Goal: Task Accomplishment & Management: Complete application form

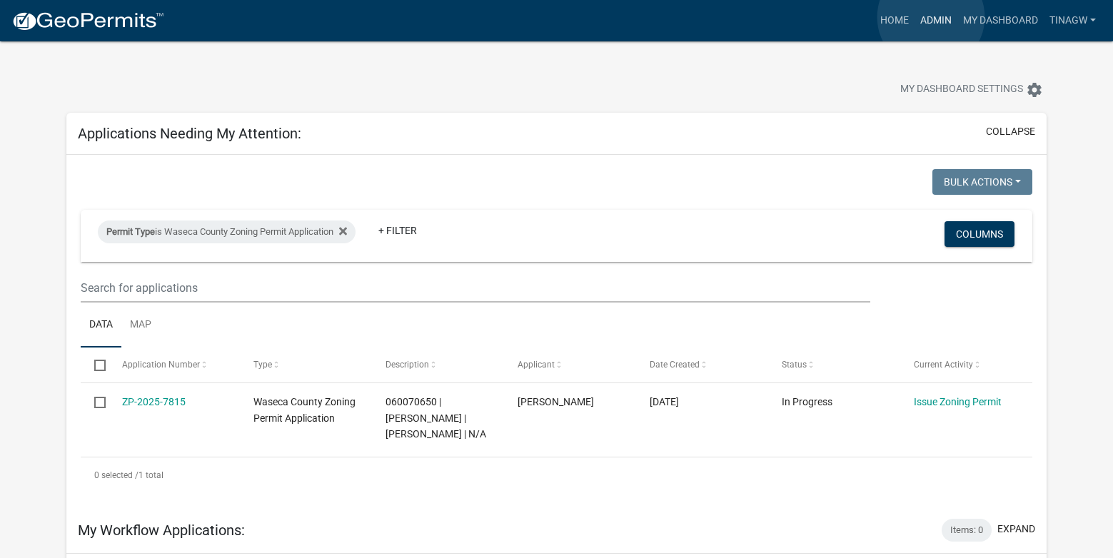
click at [931, 17] on link "Admin" at bounding box center [936, 20] width 43 height 27
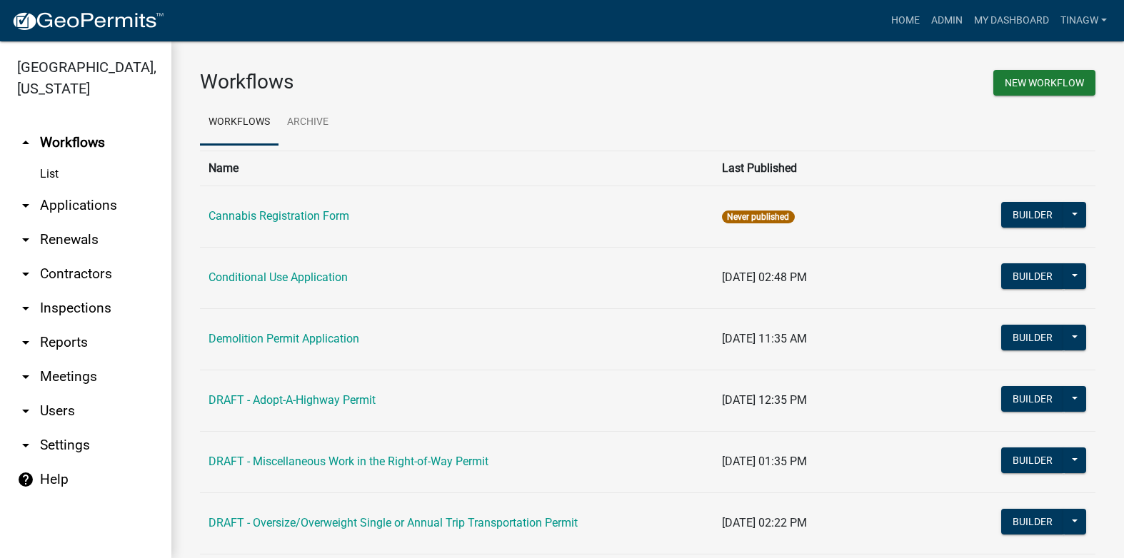
click at [91, 206] on link "arrow_drop_down Applications" at bounding box center [85, 205] width 171 height 34
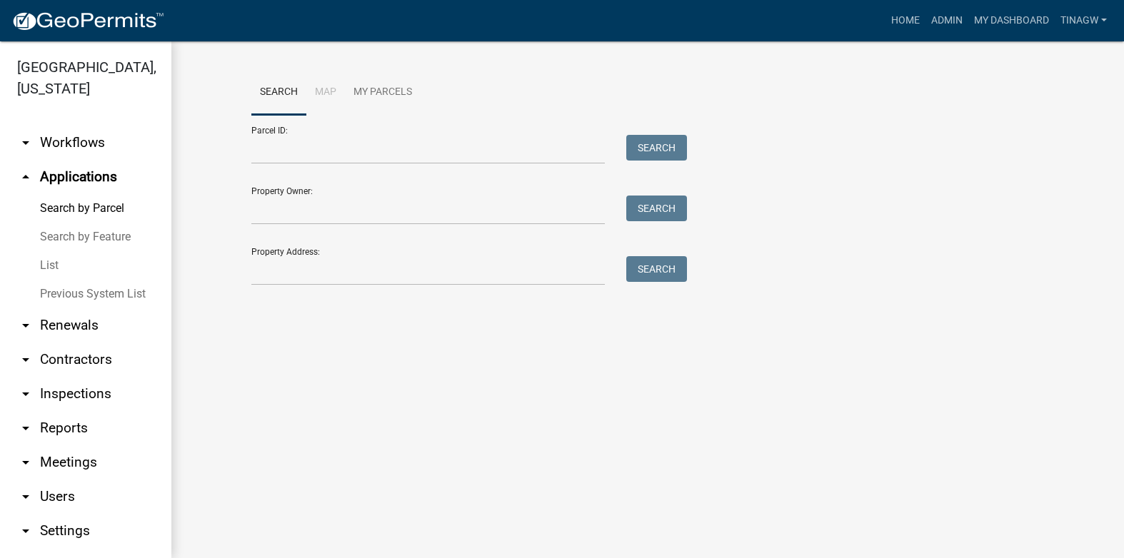
click at [48, 261] on link "List" at bounding box center [85, 265] width 171 height 29
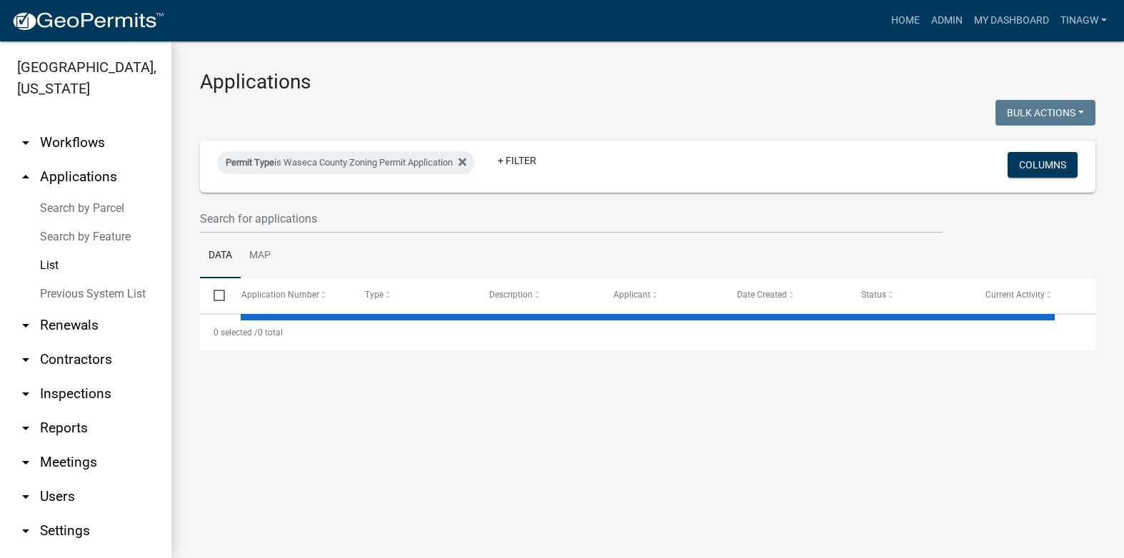
select select "1: 25"
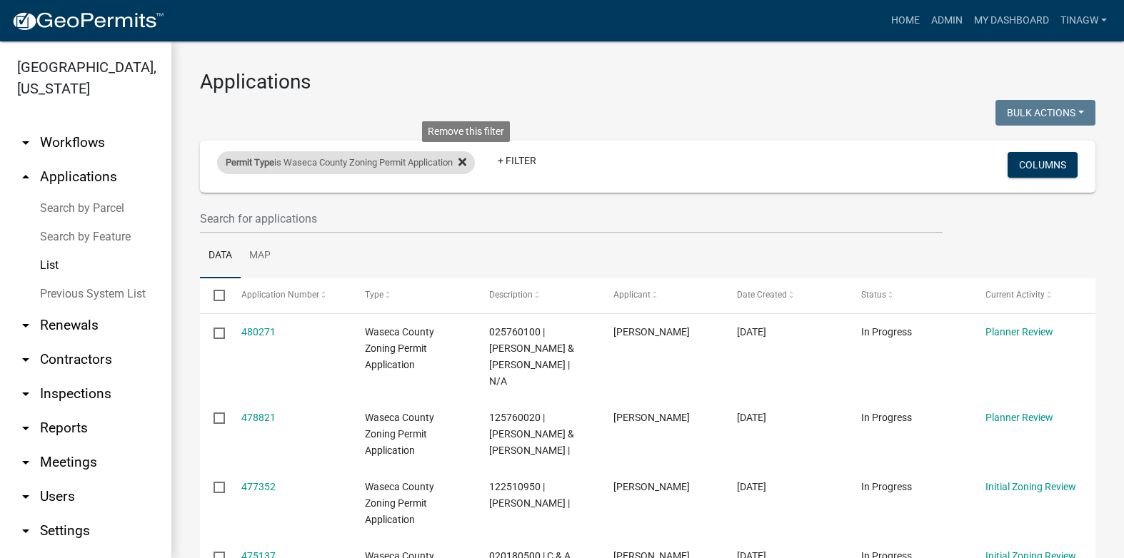
click at [466, 161] on icon at bounding box center [462, 162] width 8 height 8
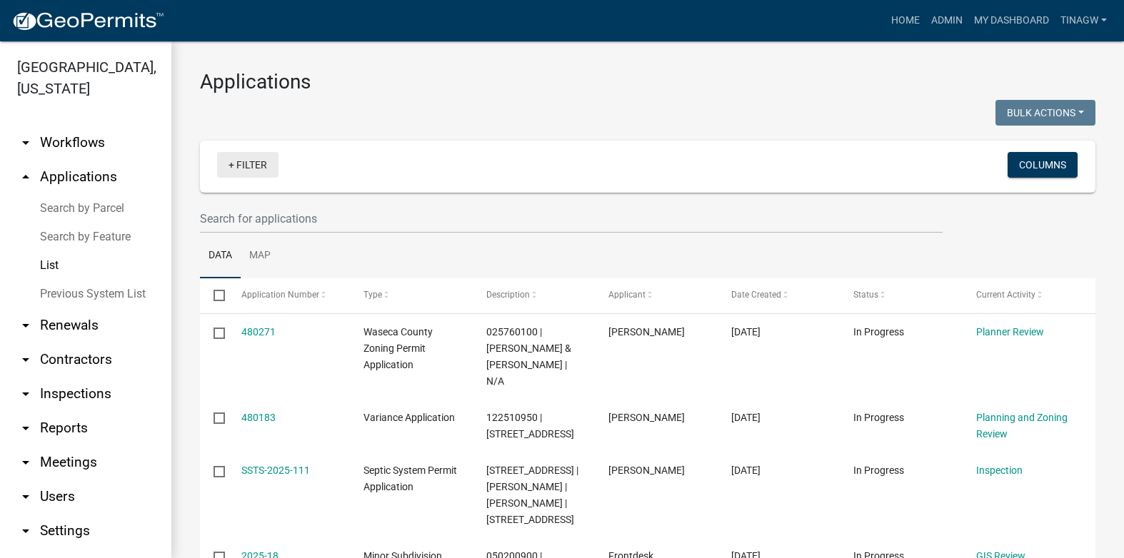
click at [238, 166] on link "+ Filter" at bounding box center [247, 165] width 61 height 26
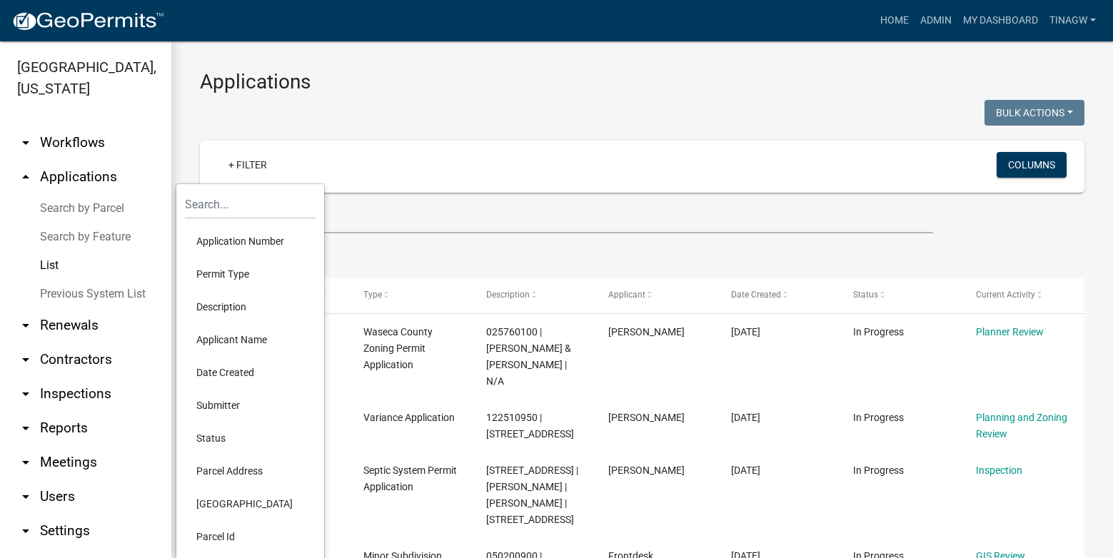
click at [228, 272] on li "Permit Type" at bounding box center [250, 274] width 131 height 33
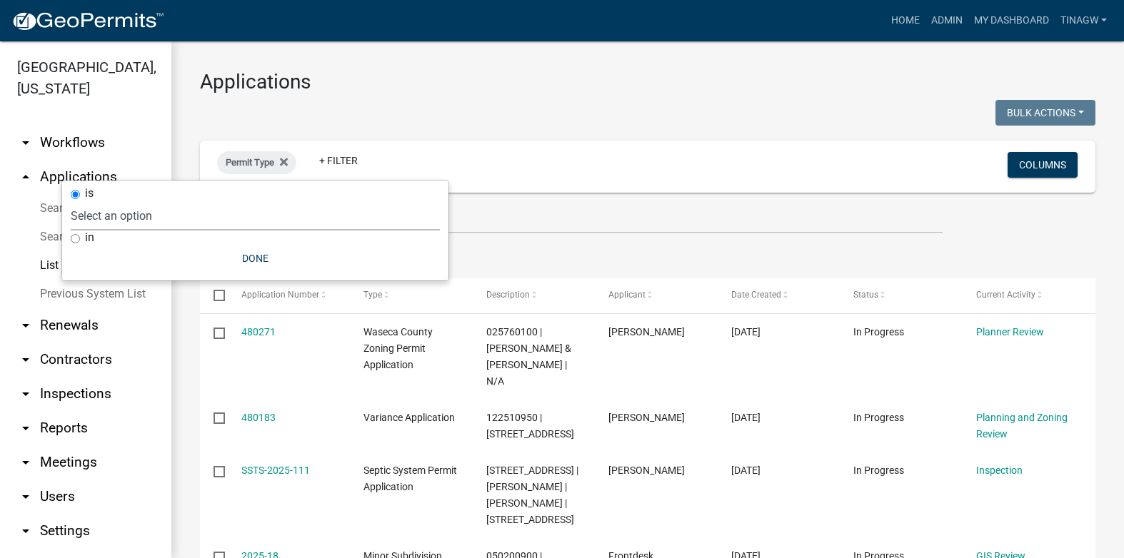
click at [101, 211] on select "Select an option Cannabis Registration Form Conditional Use Application Demolit…" at bounding box center [255, 215] width 369 height 29
select select "84dd12a3-c208-41bf-9ef2-d73d2ed9203f"
click at [186, 201] on select "Select an option Cannabis Registration Form Conditional Use Application Demolit…" at bounding box center [255, 215] width 369 height 29
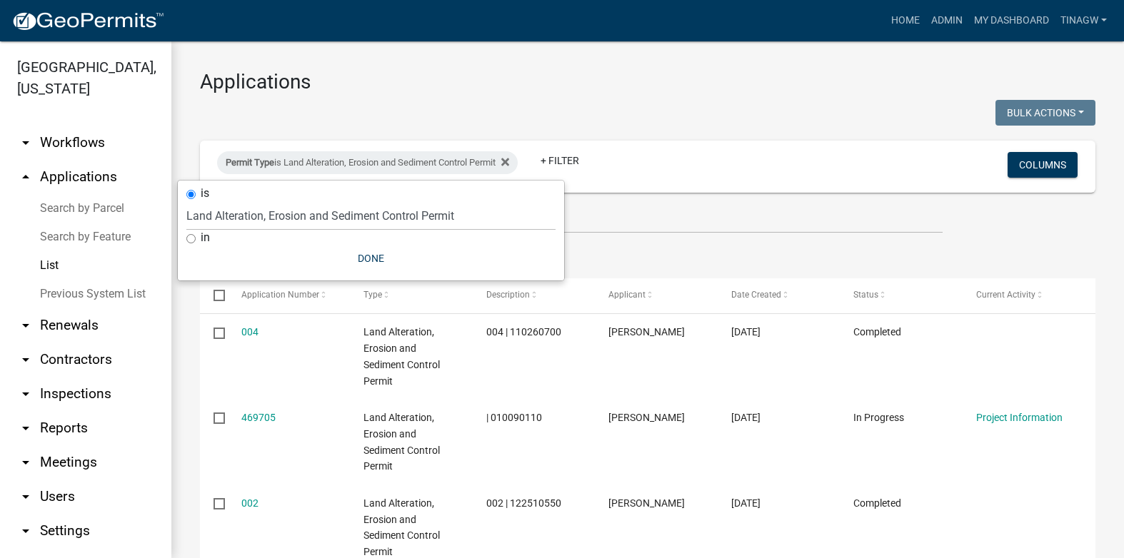
click at [700, 244] on ul "Data Map" at bounding box center [647, 255] width 895 height 45
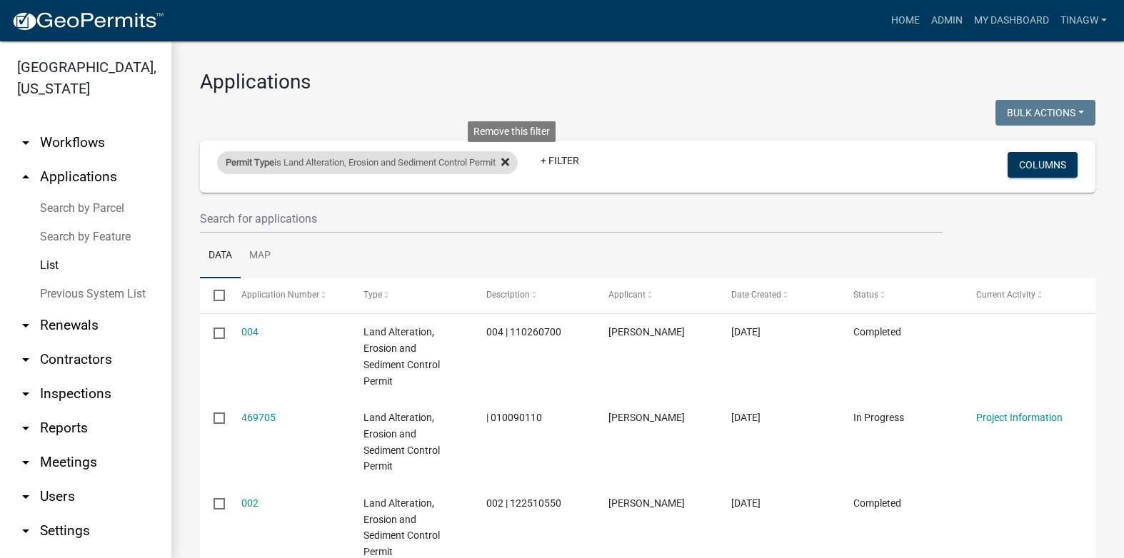
click at [509, 157] on icon at bounding box center [505, 161] width 8 height 11
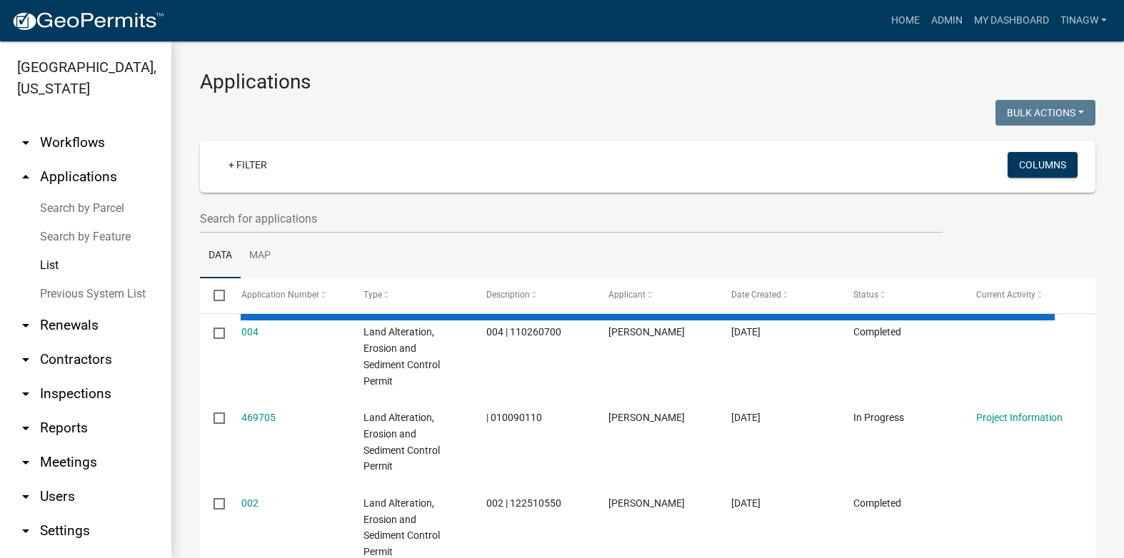
select select "1: 25"
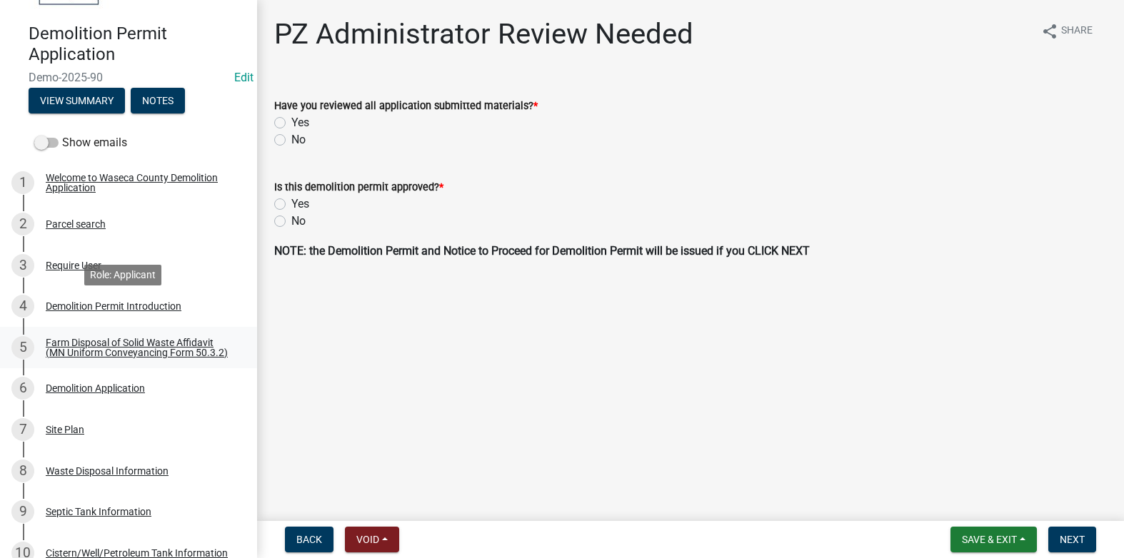
scroll to position [143, 0]
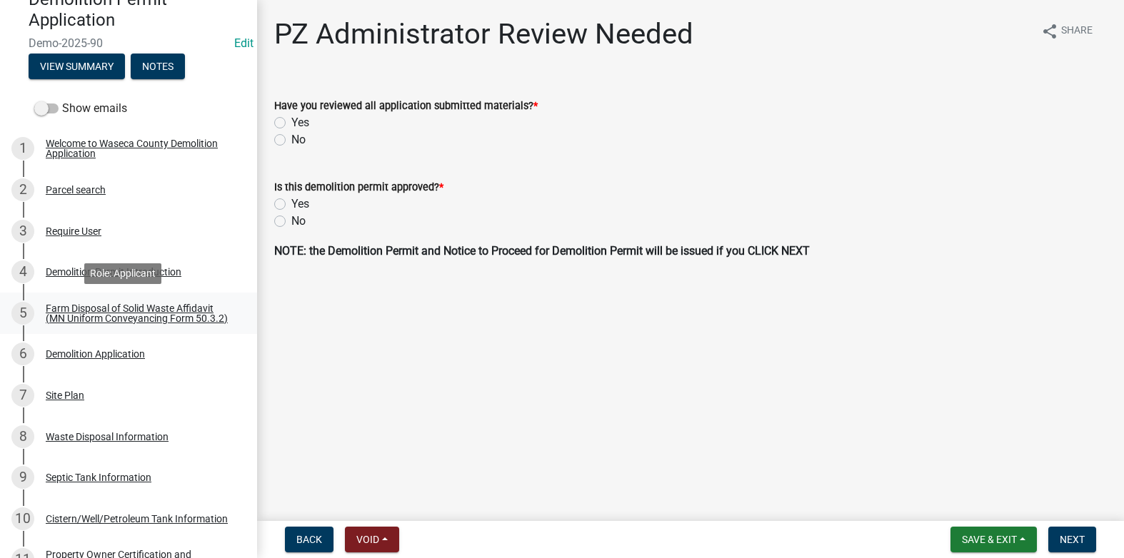
click at [56, 303] on div "Farm Disposal of Solid Waste Affidavit (MN Uniform Conveyancing Form 50.3.2)" at bounding box center [140, 313] width 188 height 20
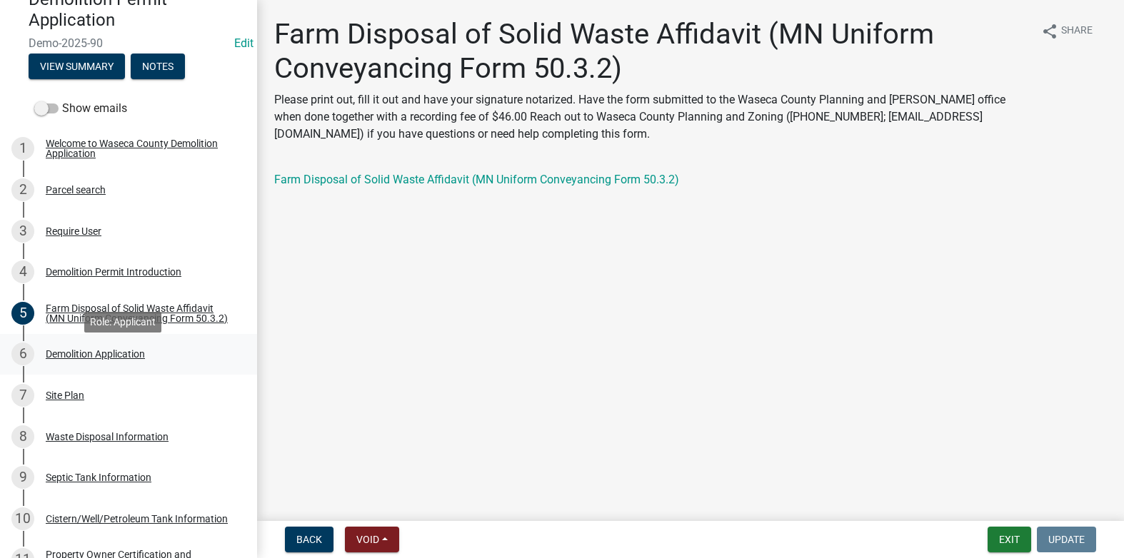
click at [79, 359] on div "Demolition Application" at bounding box center [95, 354] width 99 height 10
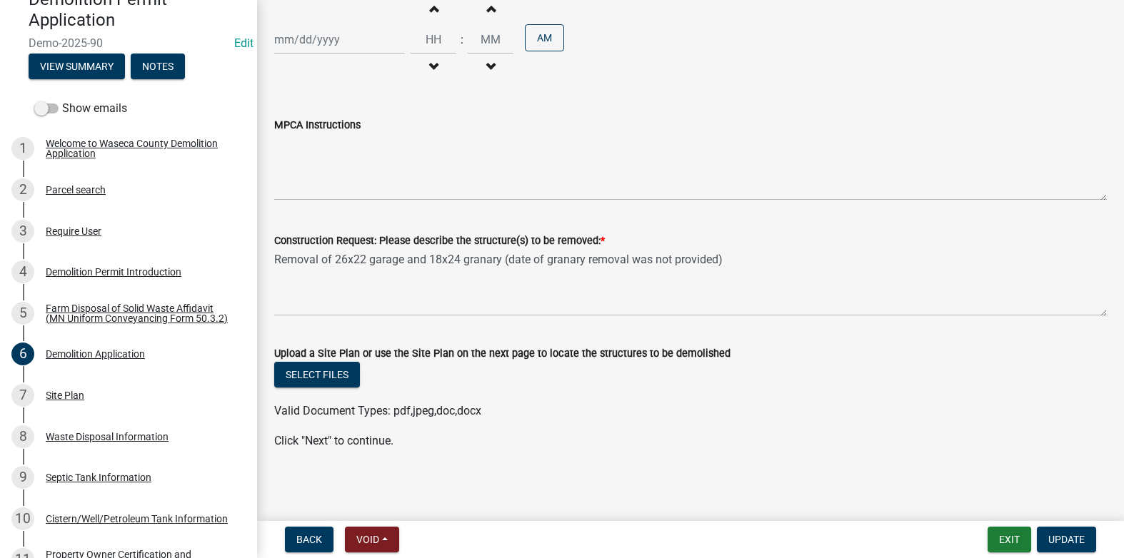
scroll to position [1187, 0]
click at [64, 399] on div "Site Plan" at bounding box center [65, 396] width 39 height 10
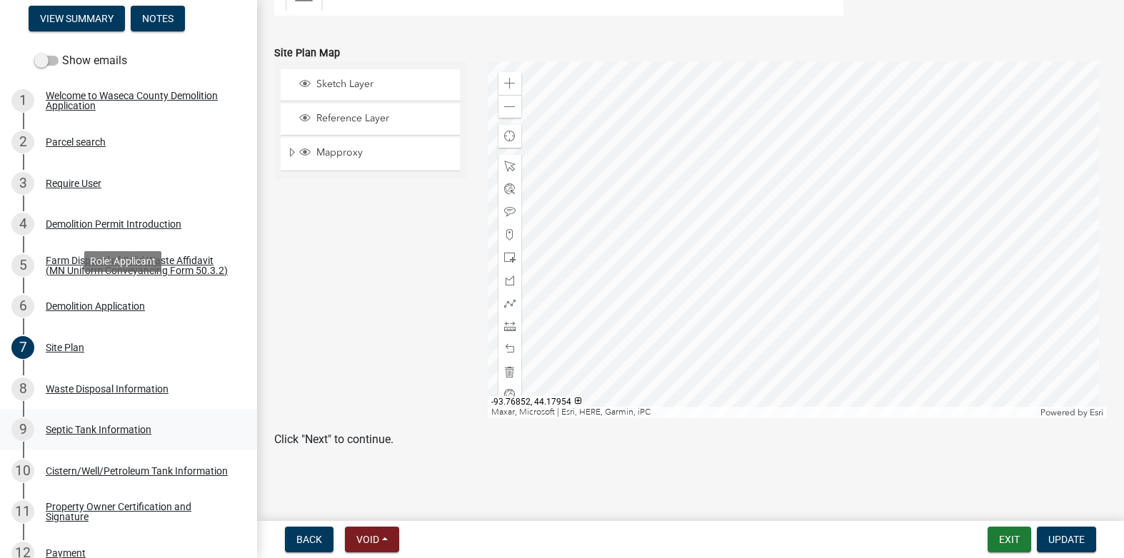
scroll to position [286, 0]
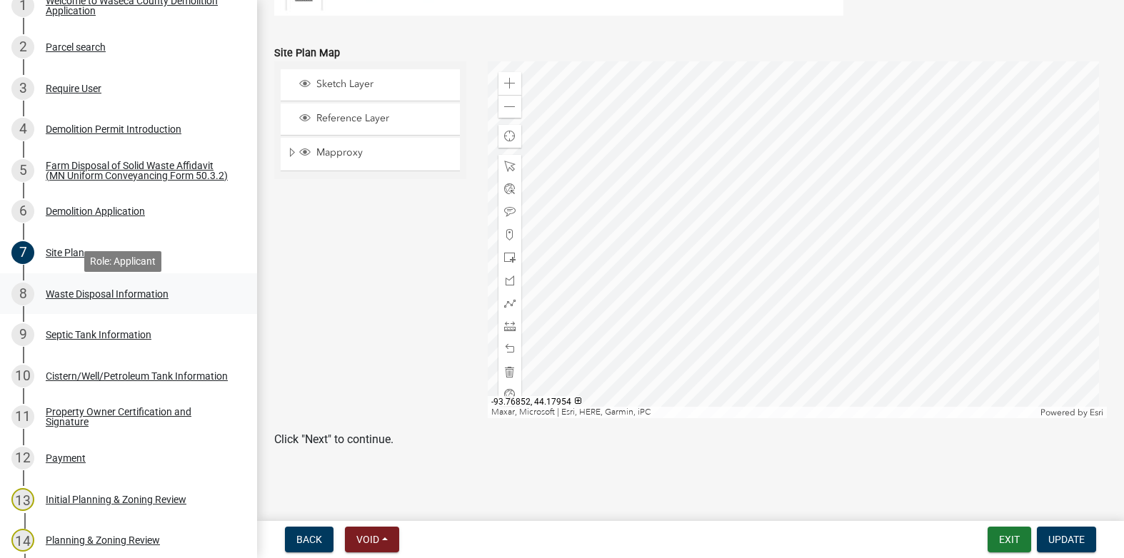
click at [79, 299] on div "Waste Disposal Information" at bounding box center [107, 294] width 123 height 10
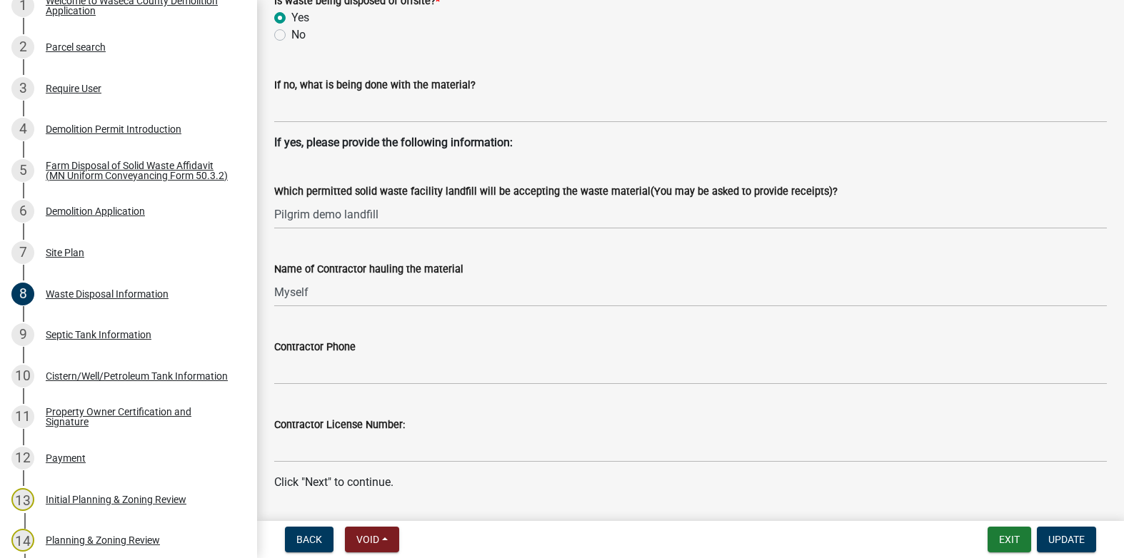
scroll to position [630, 0]
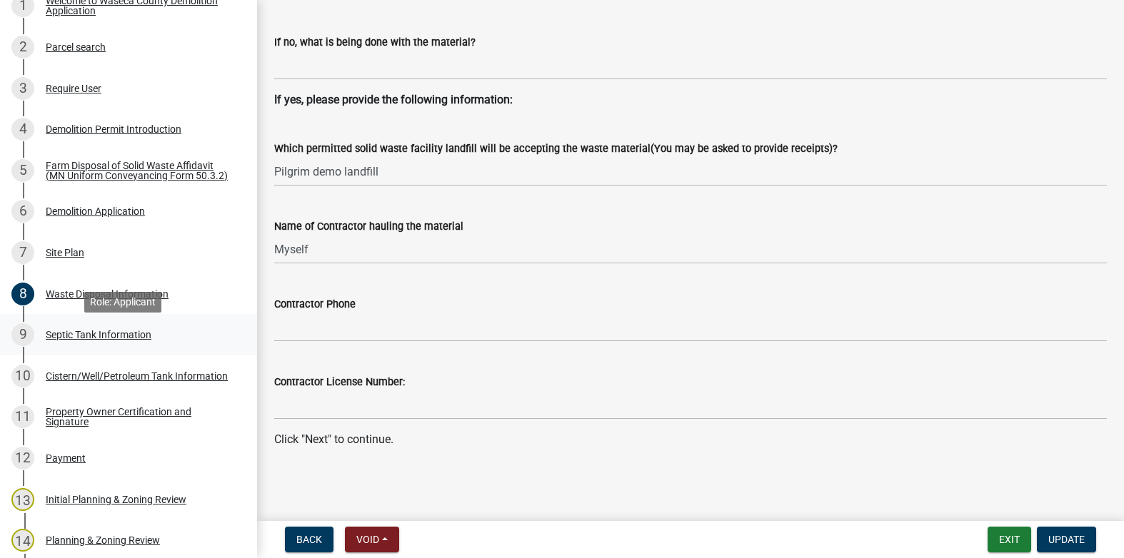
click at [86, 340] on div "Septic Tank Information" at bounding box center [99, 335] width 106 height 10
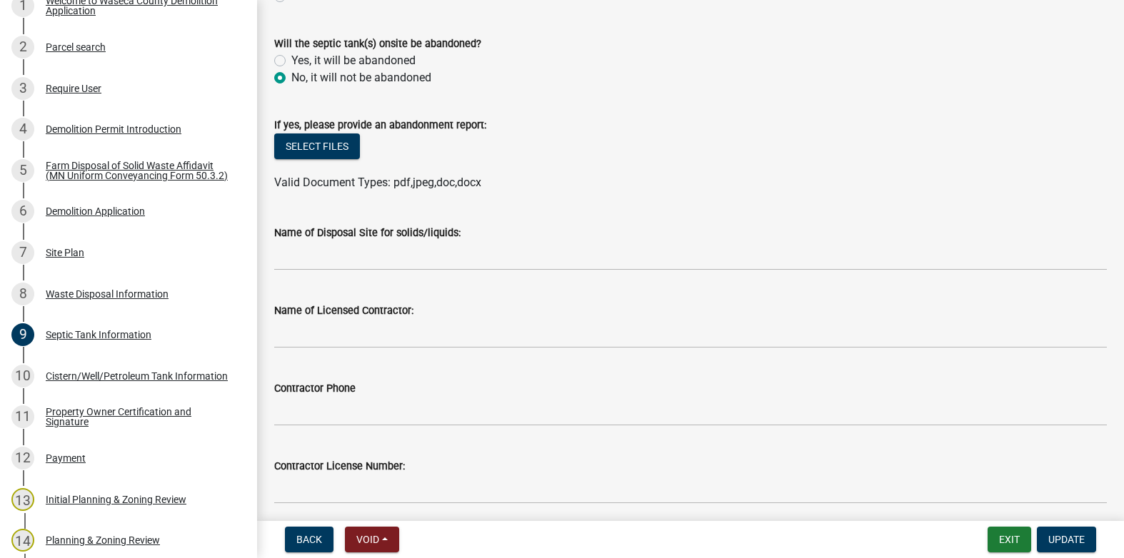
scroll to position [283, 0]
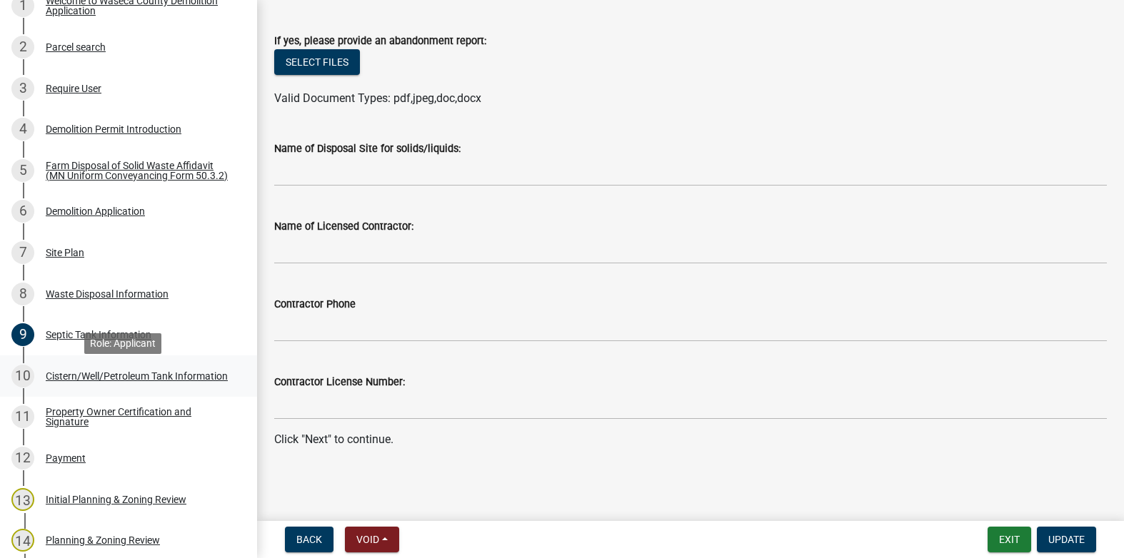
click at [64, 381] on div "Cistern/Well/Petroleum Tank Information" at bounding box center [137, 376] width 182 height 10
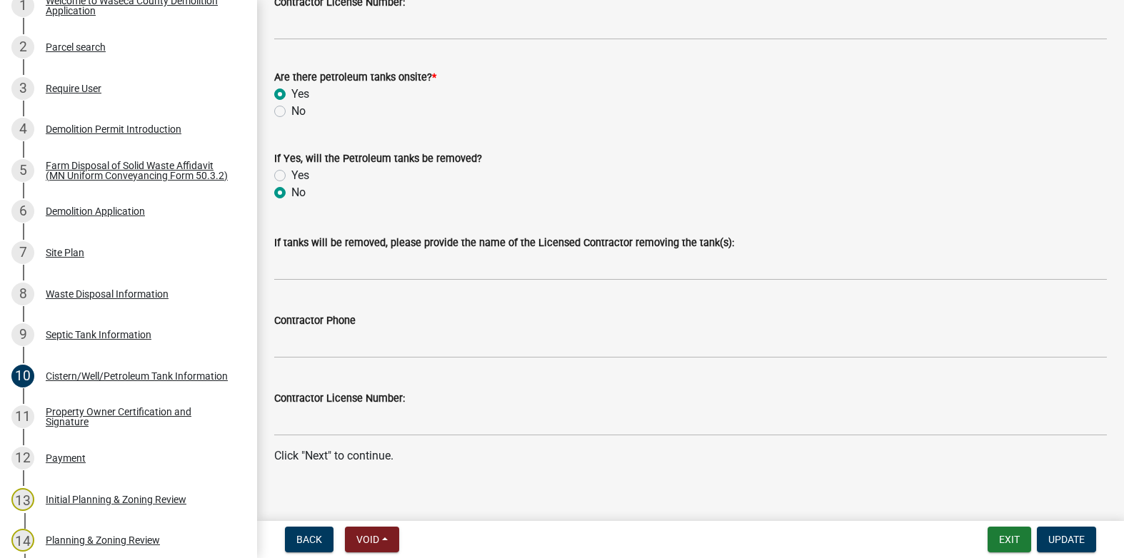
scroll to position [496, 0]
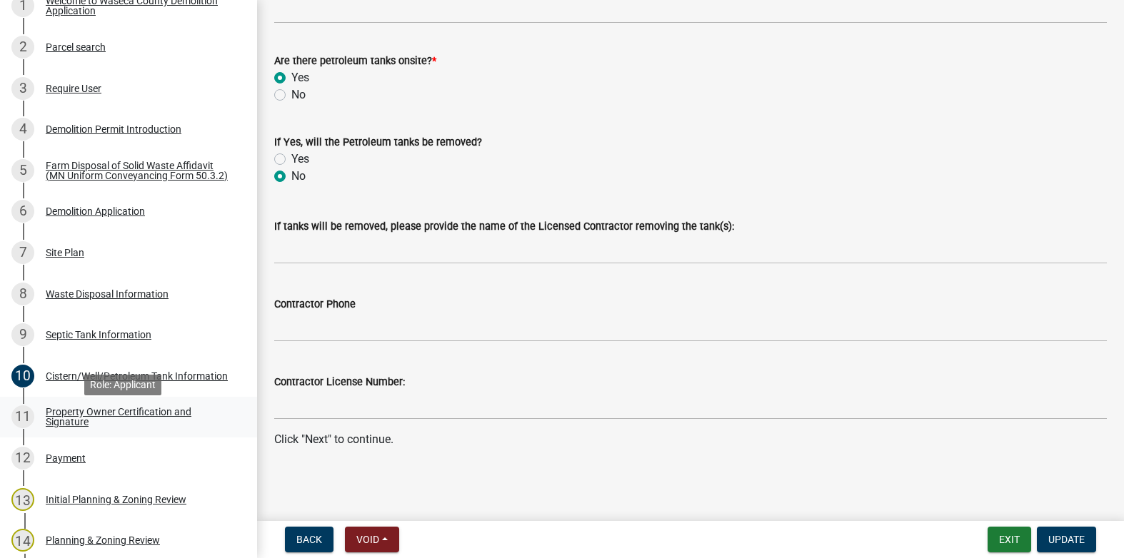
click at [78, 414] on div "Property Owner Certification and Signature" at bounding box center [140, 417] width 188 height 20
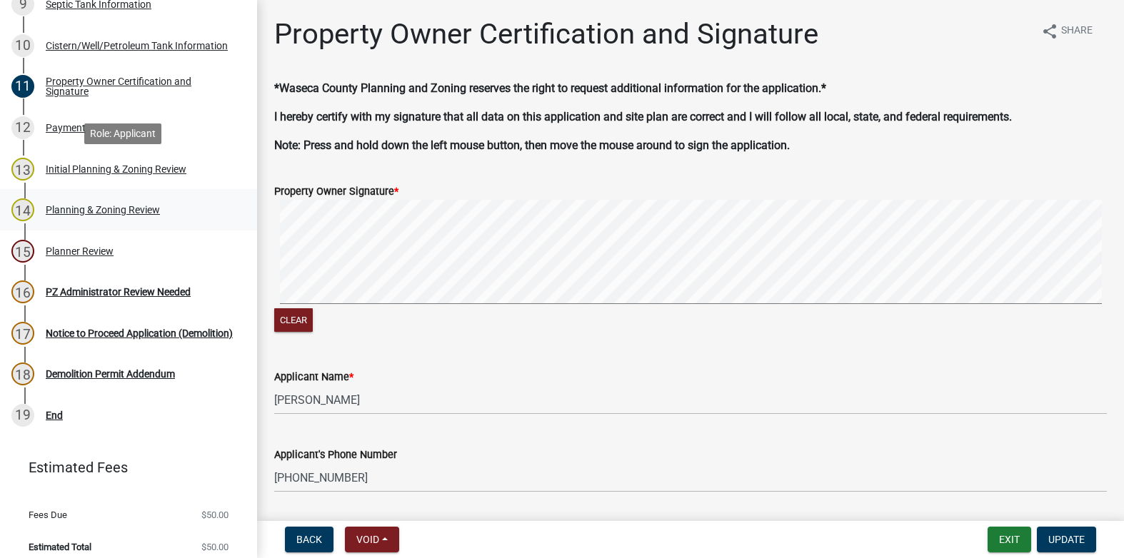
scroll to position [634, 0]
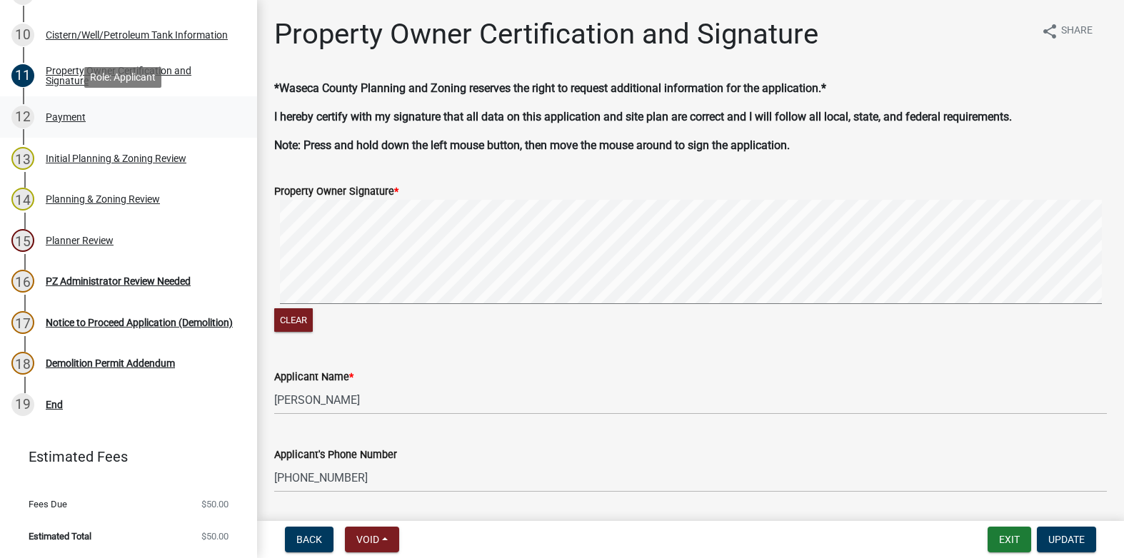
click at [66, 121] on div "Payment" at bounding box center [66, 117] width 40 height 10
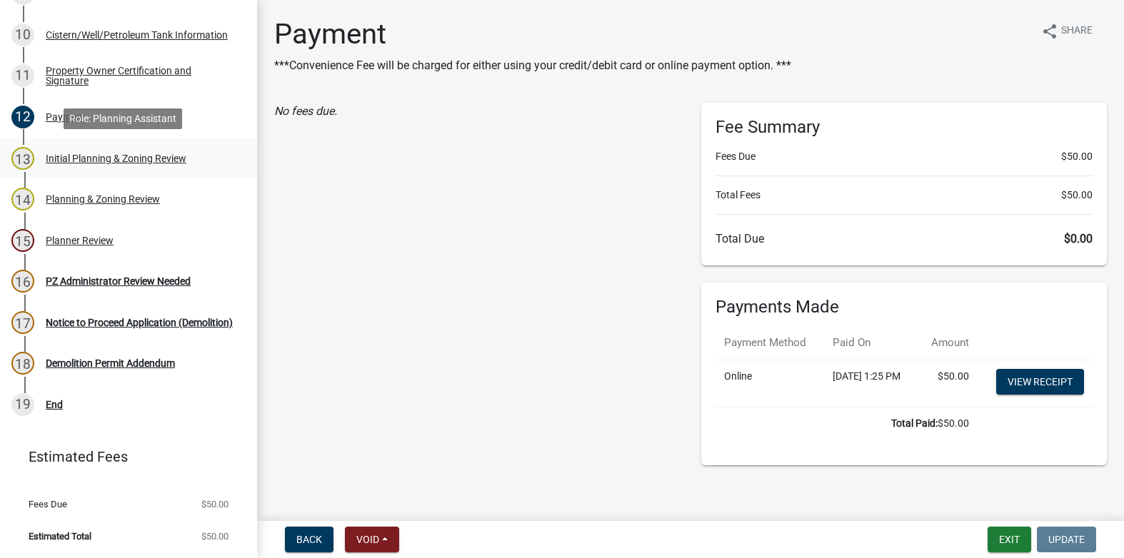
click at [71, 158] on div "Initial Planning & Zoning Review" at bounding box center [116, 158] width 141 height 10
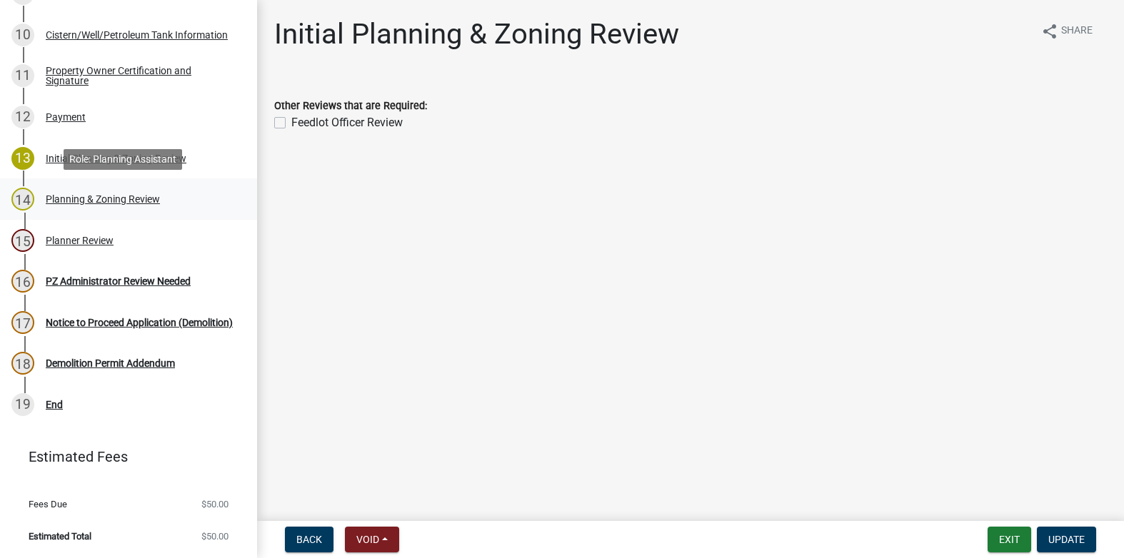
click at [74, 196] on div "Planning & Zoning Review" at bounding box center [103, 199] width 114 height 10
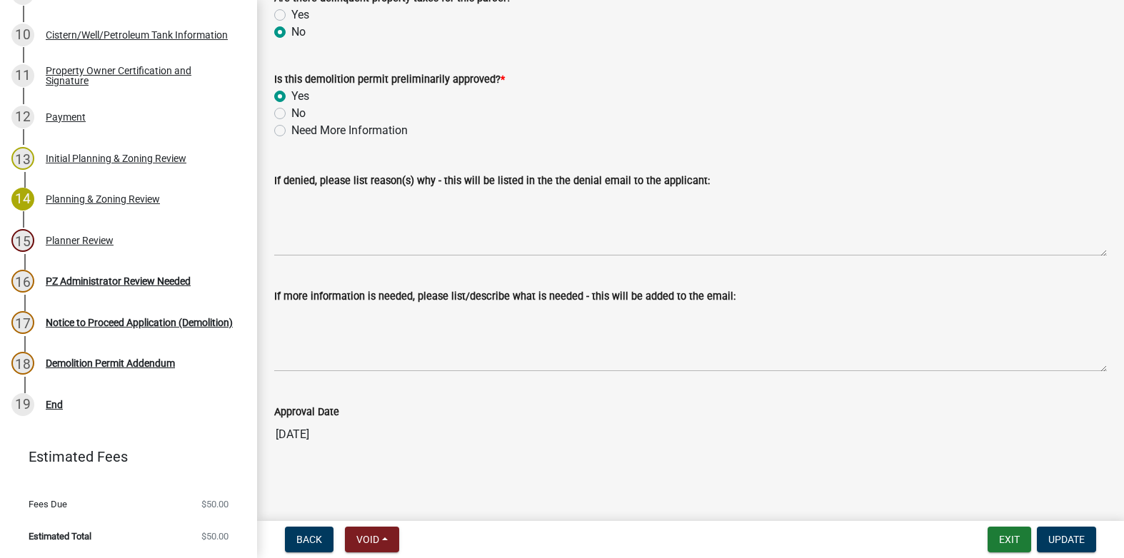
scroll to position [190, 0]
click at [78, 243] on div "Planner Review" at bounding box center [80, 241] width 68 height 10
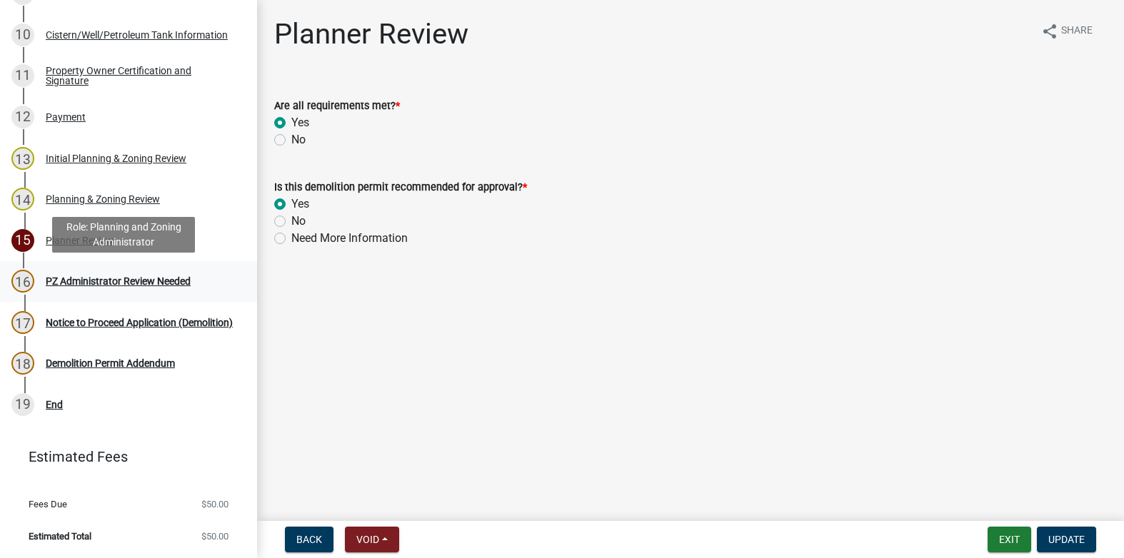
click at [119, 278] on div "PZ Administrator Review Needed" at bounding box center [118, 281] width 145 height 10
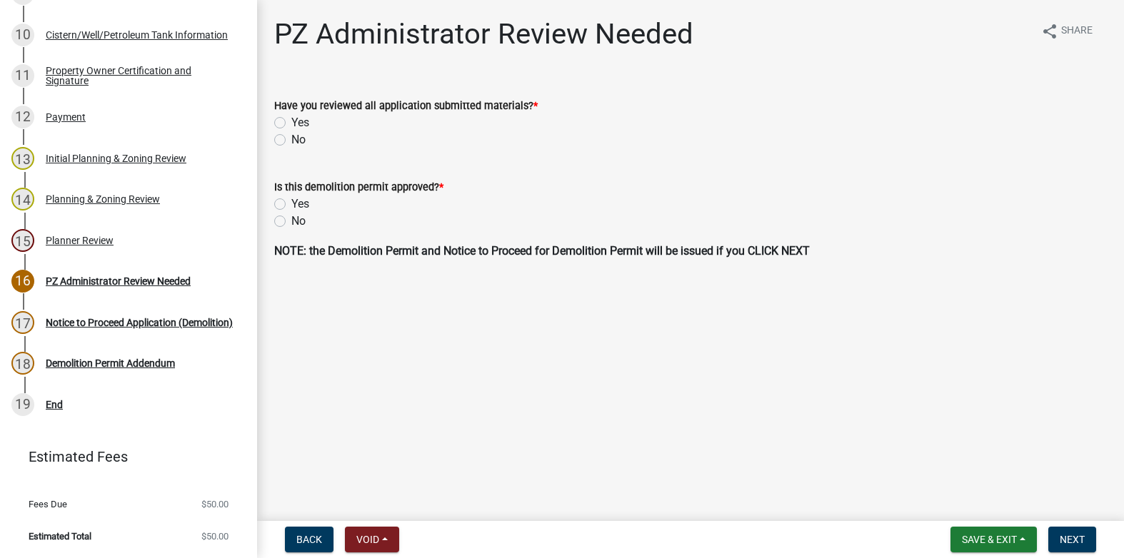
click at [291, 119] on label "Yes" at bounding box center [300, 122] width 18 height 17
click at [291, 119] on input "Yes" at bounding box center [295, 118] width 9 height 9
radio input "true"
click at [291, 201] on label "Yes" at bounding box center [300, 204] width 18 height 17
click at [291, 201] on input "Yes" at bounding box center [295, 200] width 9 height 9
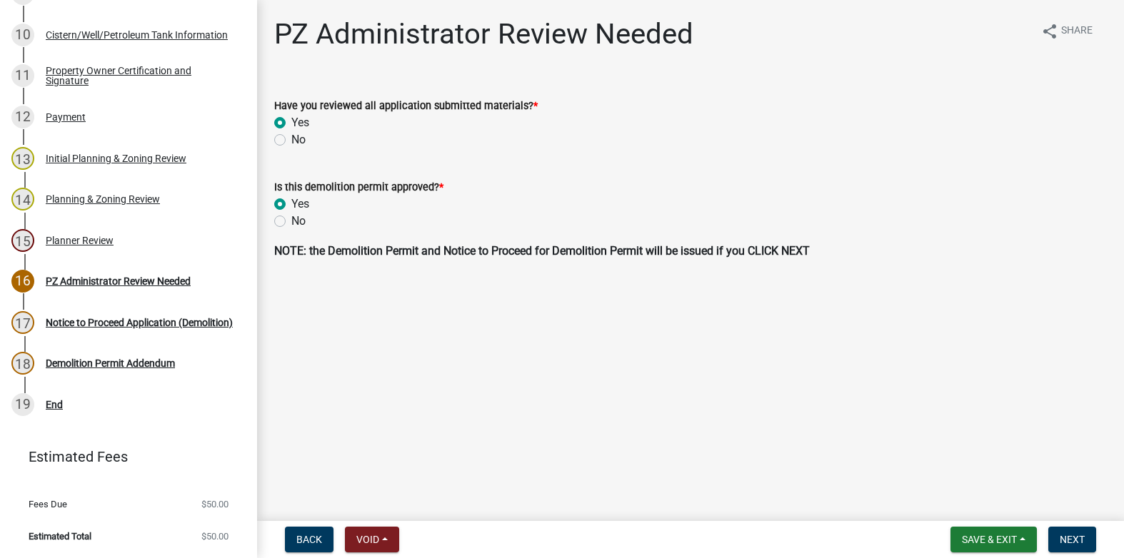
radio input "true"
click at [1070, 537] on span "Next" at bounding box center [1071, 539] width 25 height 11
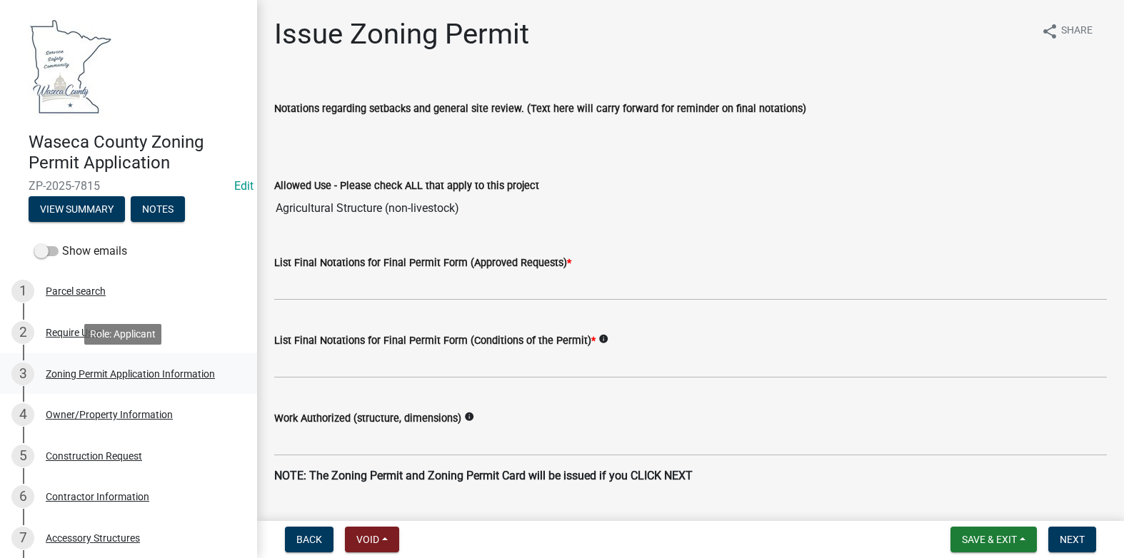
click at [86, 373] on div "Zoning Permit Application Information" at bounding box center [130, 374] width 169 height 10
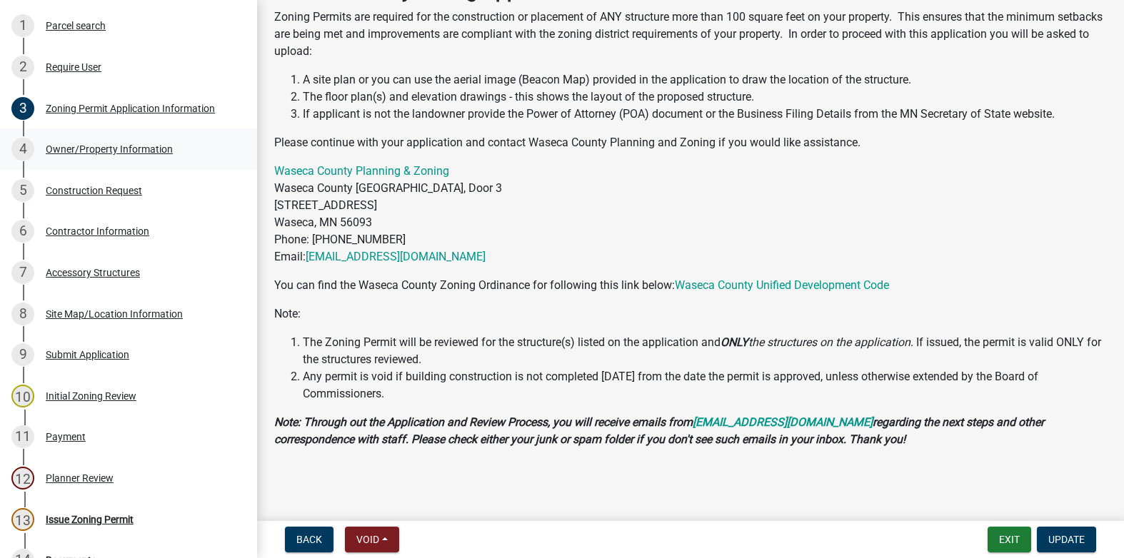
scroll to position [286, 0]
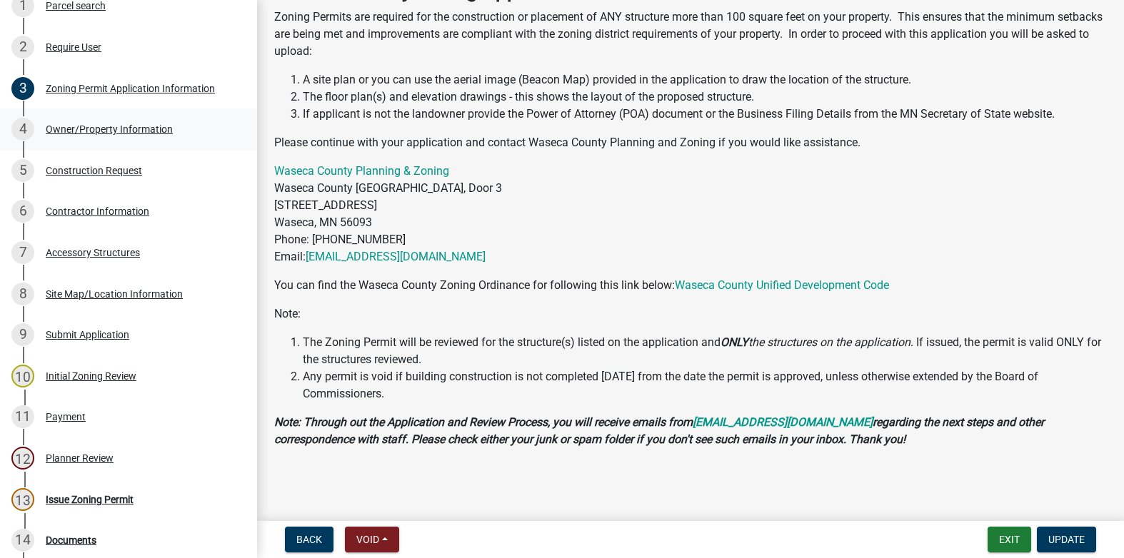
click at [114, 127] on div "Owner/Property Information" at bounding box center [109, 129] width 127 height 10
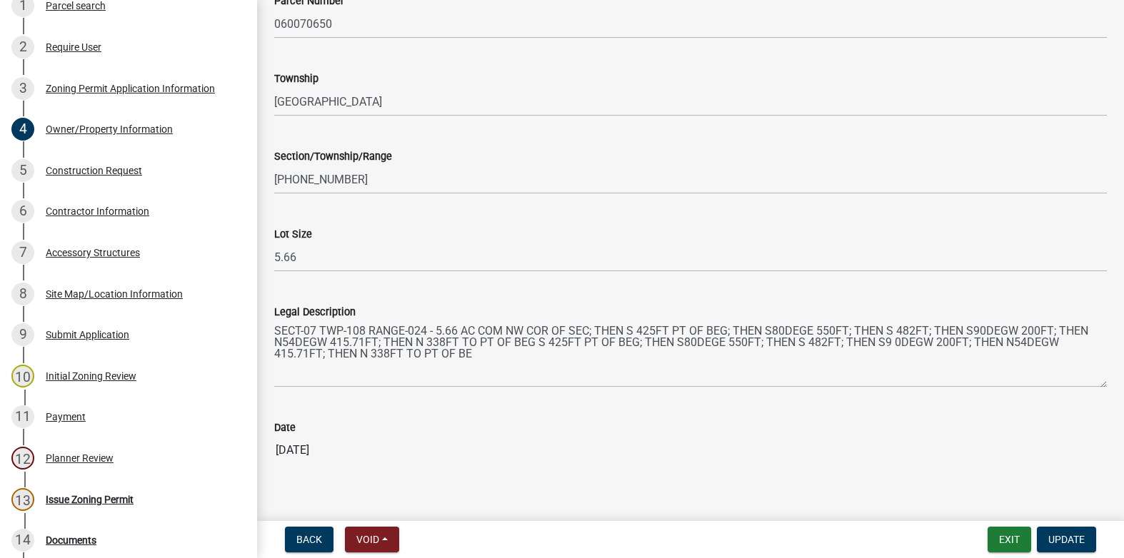
scroll to position [1359, 0]
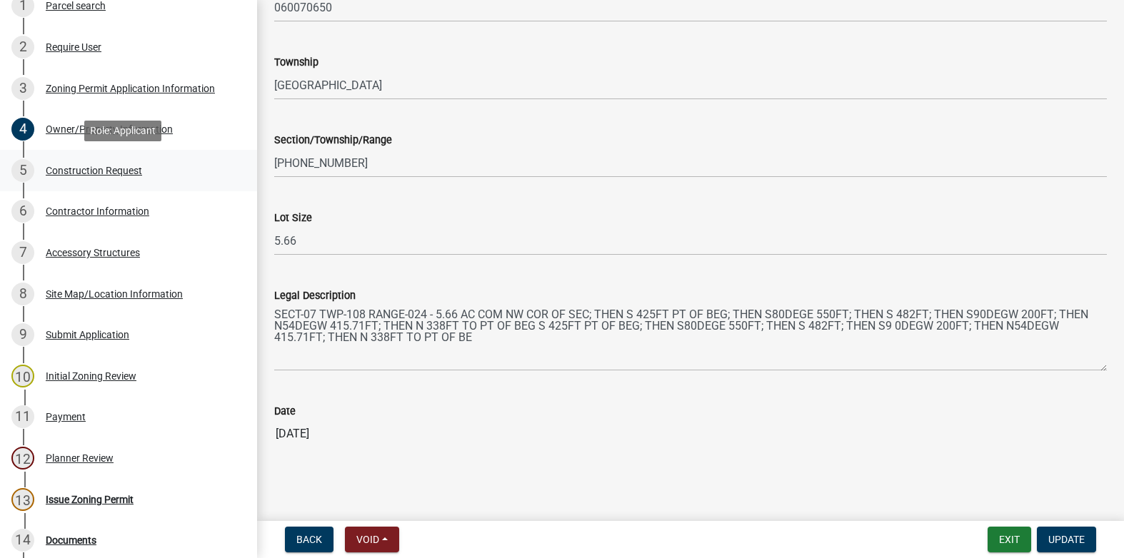
click at [119, 166] on div "Construction Request" at bounding box center [94, 171] width 96 height 10
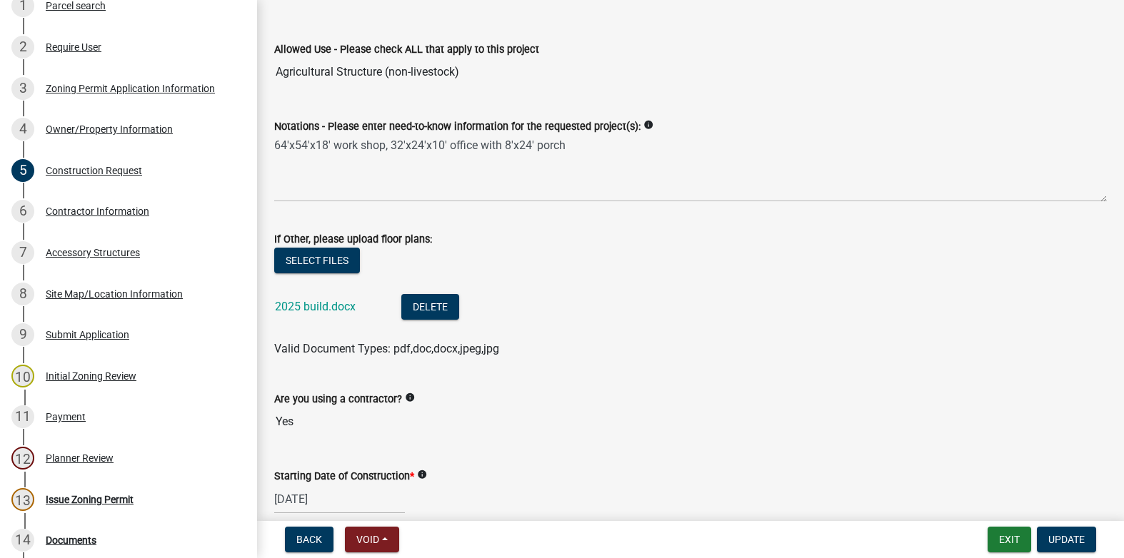
scroll to position [143, 0]
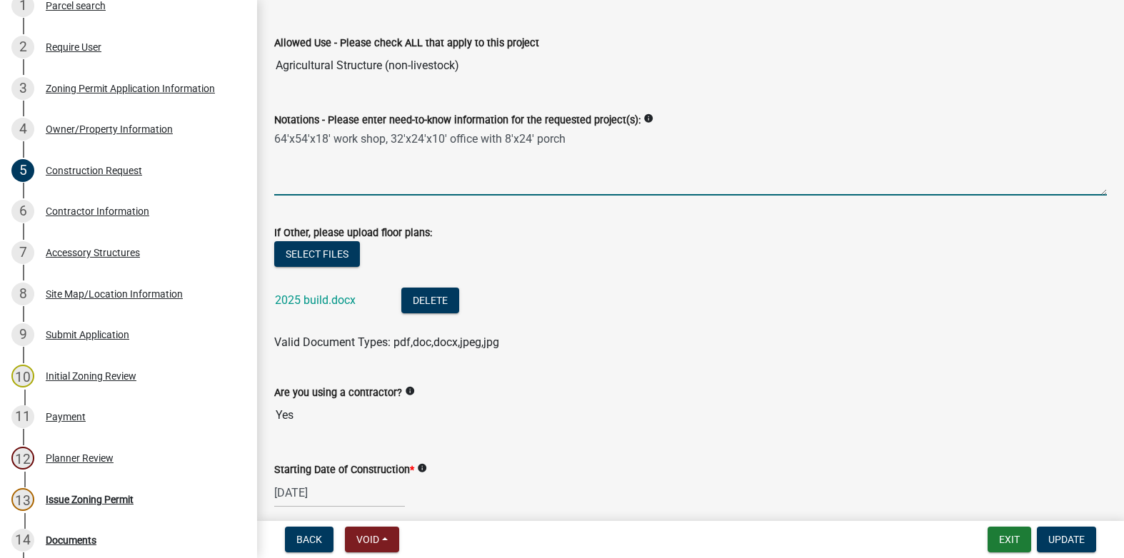
drag, startPoint x: 275, startPoint y: 134, endPoint x: 583, endPoint y: 148, distance: 308.0
click at [583, 148] on textarea "64'x54'x18' work shop, 32'x24'x10' office with 8'x24' porch" at bounding box center [690, 162] width 832 height 67
click at [710, 185] on textarea "64'x54'x18' work shop, 32'x24'x10' office with 8'x24' porch" at bounding box center [690, 162] width 832 height 67
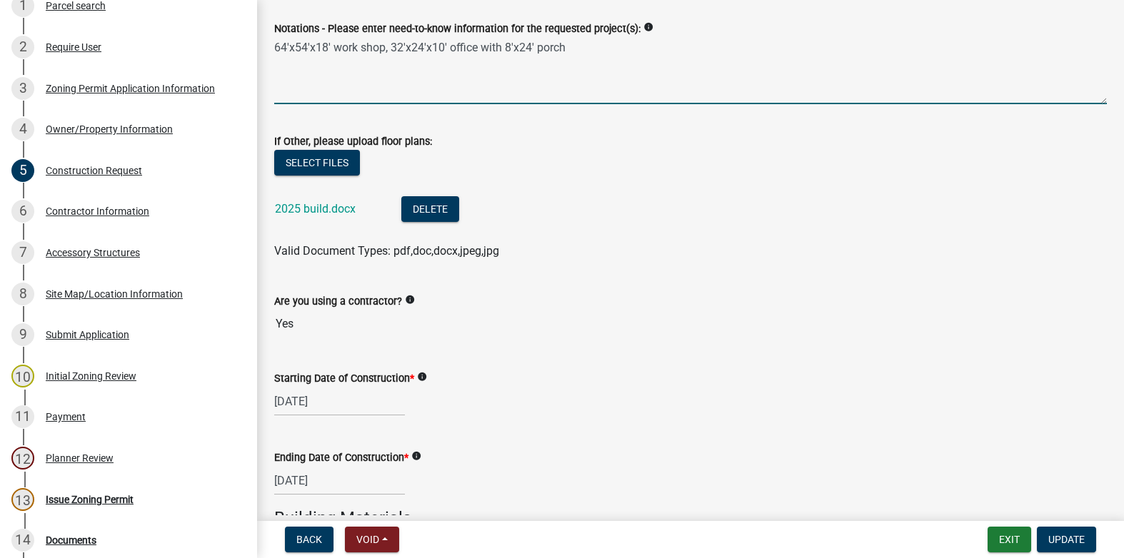
scroll to position [286, 0]
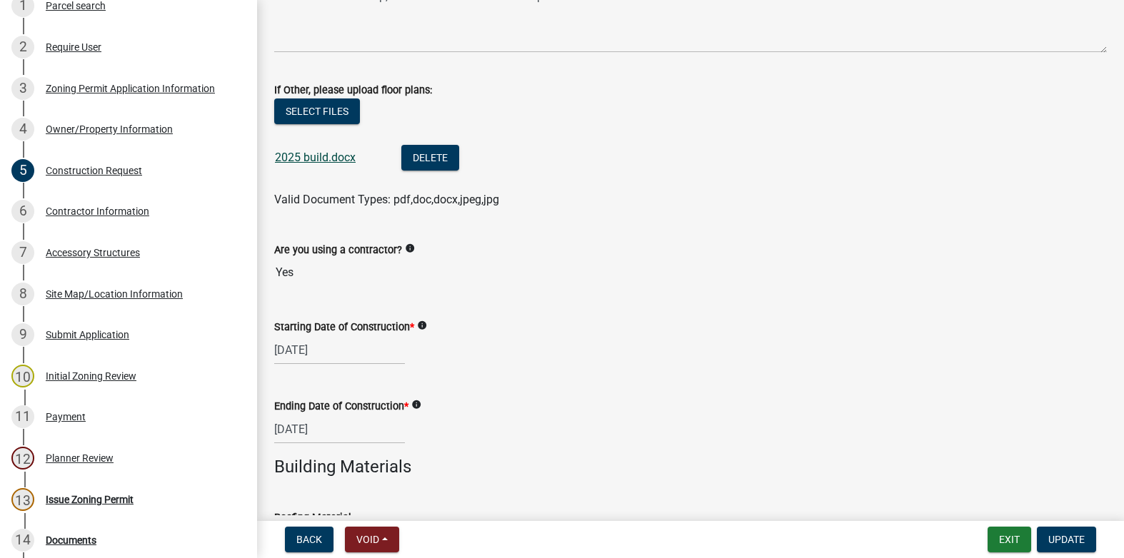
click at [310, 157] on link "2025 build.docx" at bounding box center [315, 158] width 81 height 14
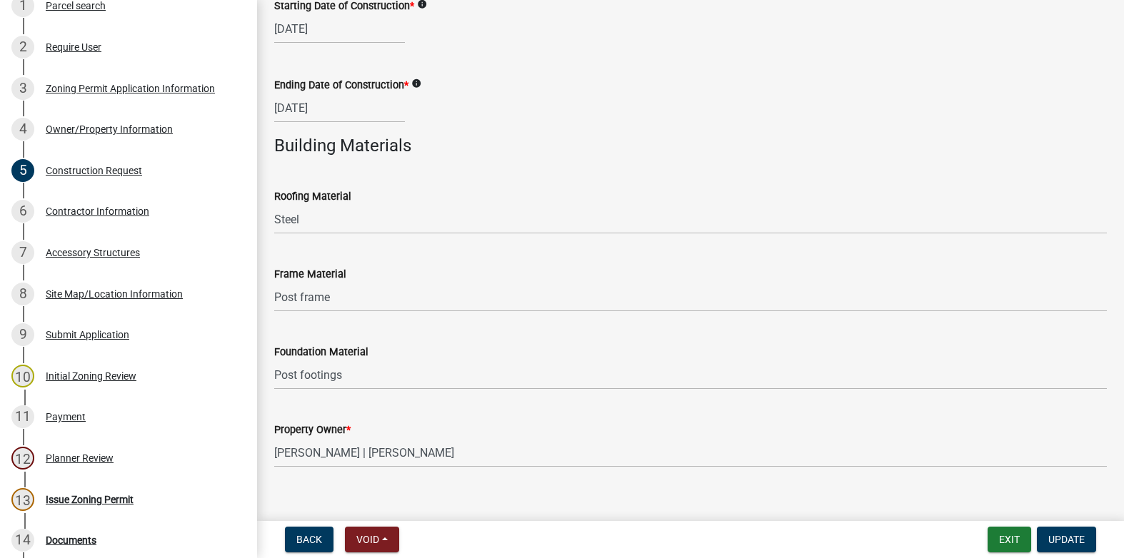
scroll to position [626, 0]
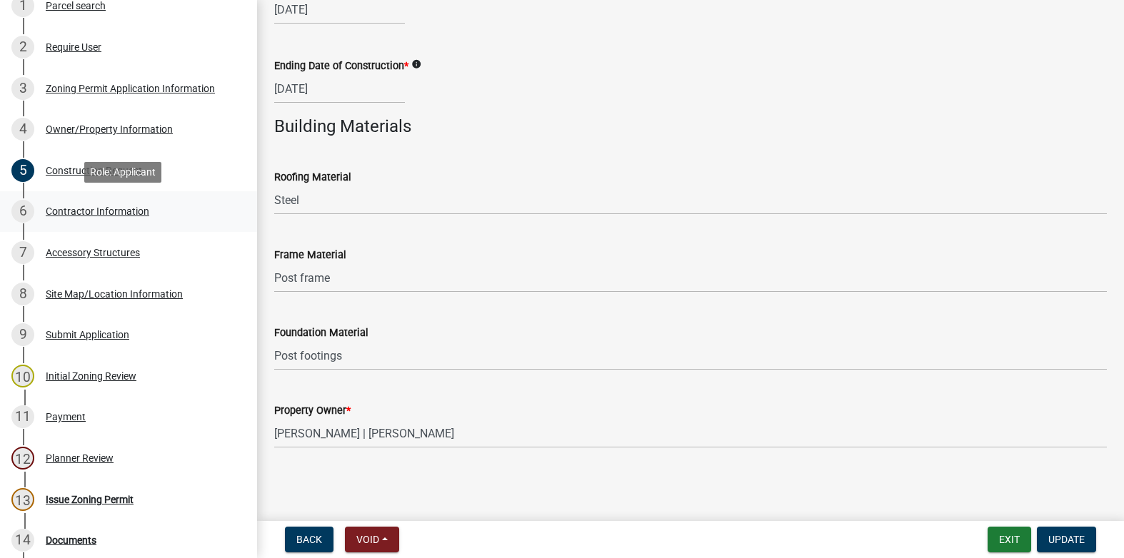
click at [87, 208] on div "Contractor Information" at bounding box center [98, 211] width 104 height 10
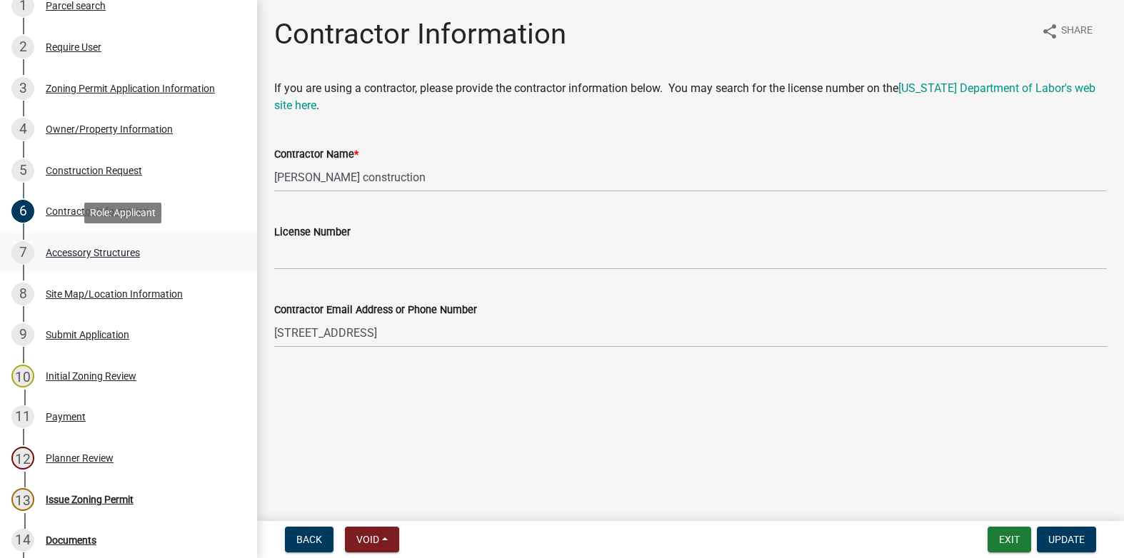
click at [66, 251] on div "Accessory Structures" at bounding box center [93, 253] width 94 height 10
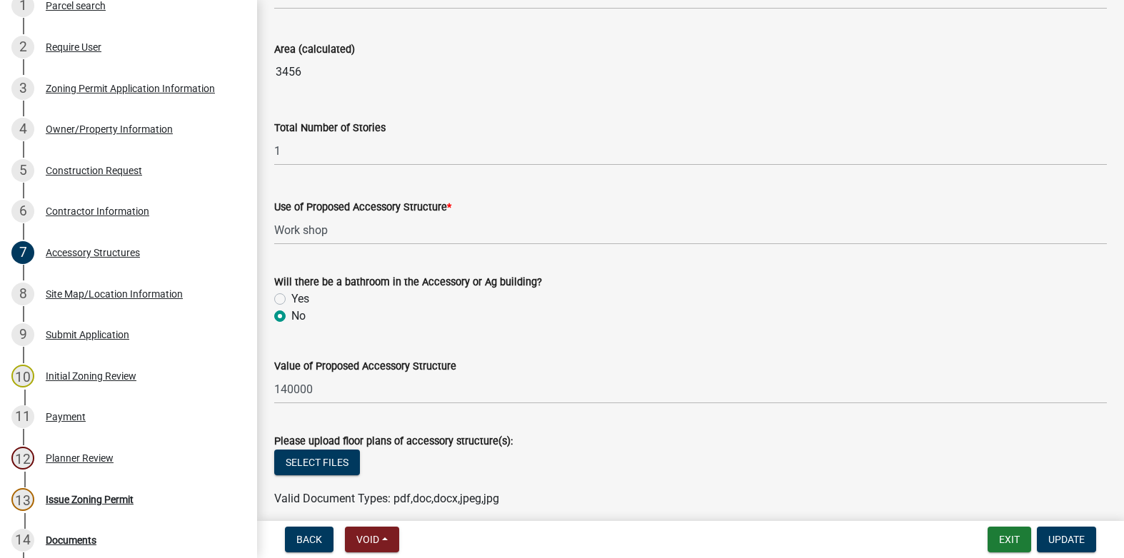
scroll to position [1021, 0]
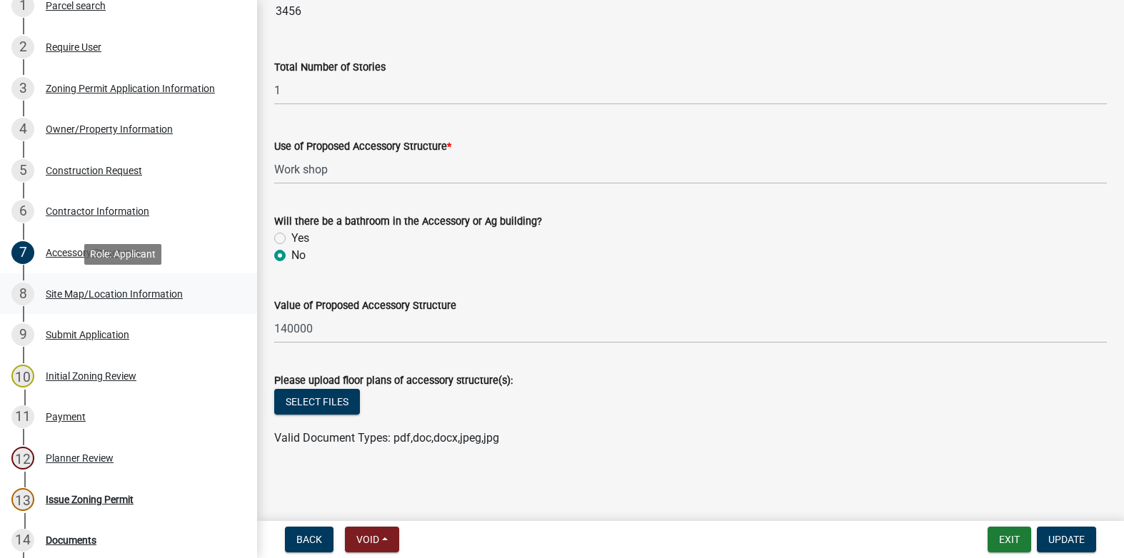
click at [75, 293] on div "Site Map/Location Information" at bounding box center [114, 294] width 137 height 10
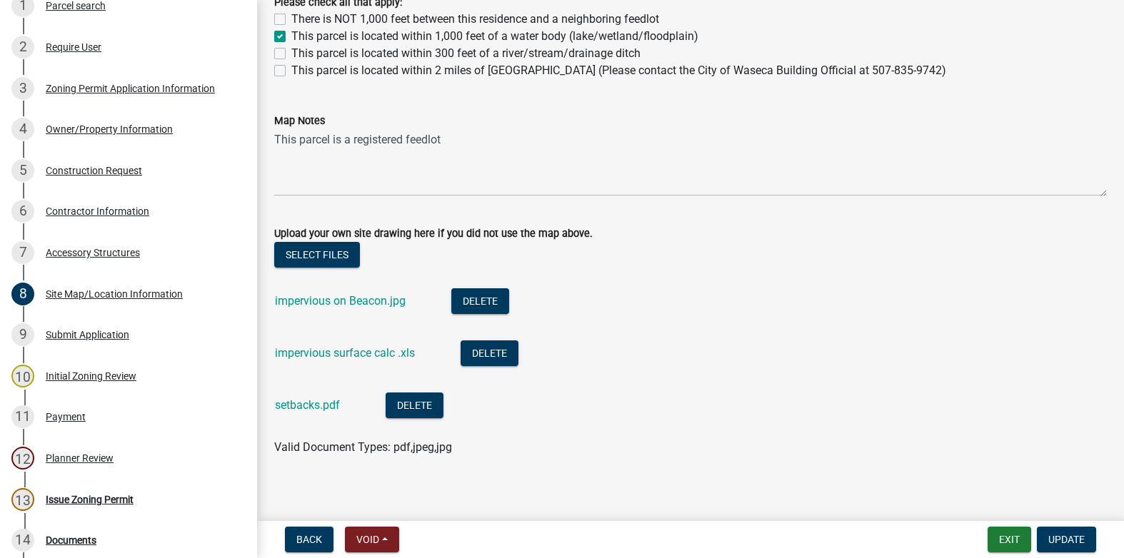
scroll to position [1072, 0]
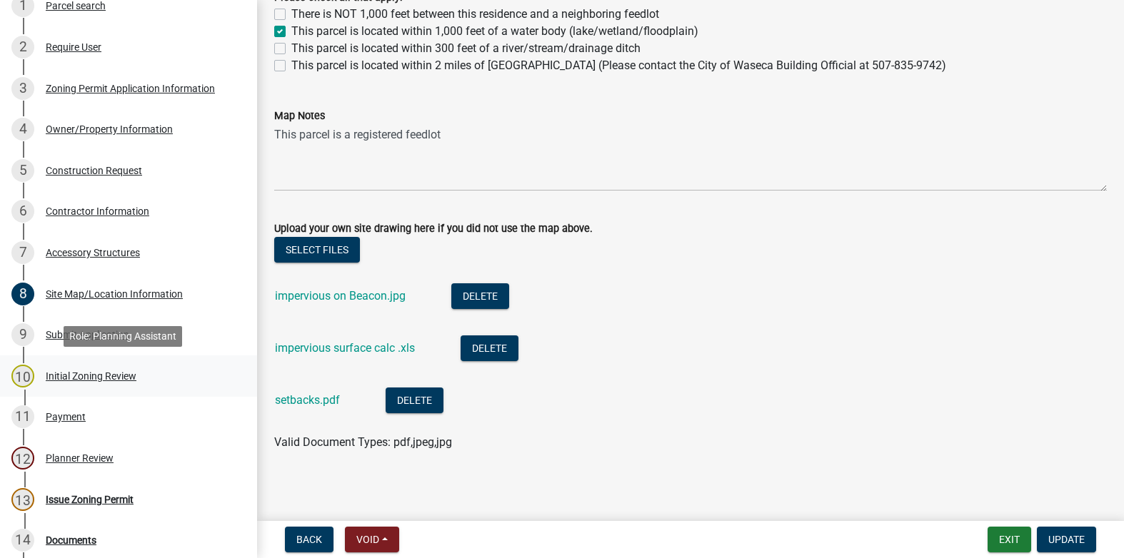
click at [91, 378] on div "Initial Zoning Review" at bounding box center [91, 376] width 91 height 10
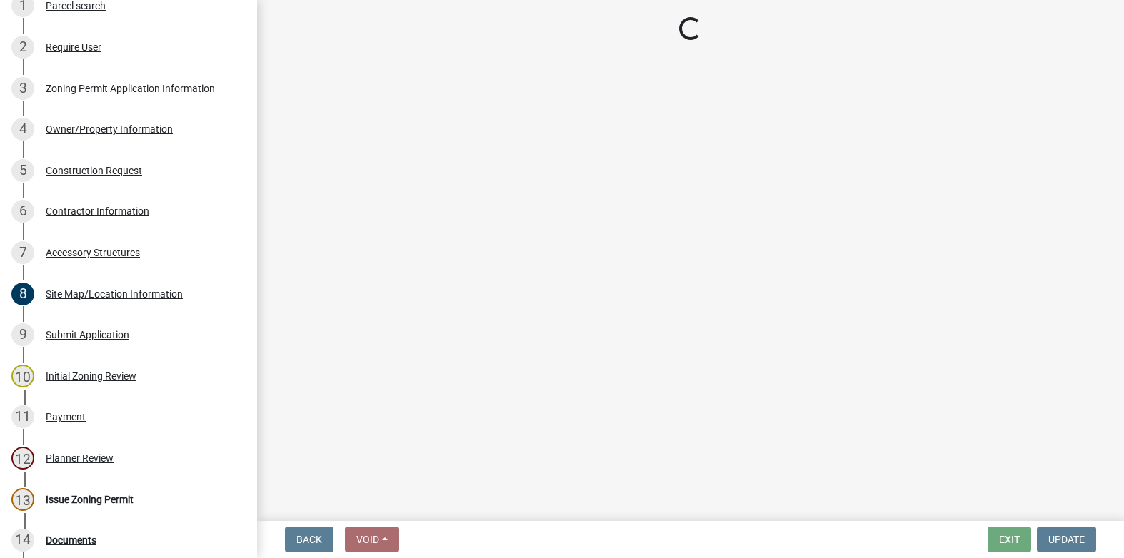
select select "9e7e0f1a-162d-468c-937f-cc7884b0d28a"
select select "6d839d38-f784-434a-a355-9dbcceaeb93c"
select select "f85b0be6-0ba0-4e52-abd8-9a831d915a76"
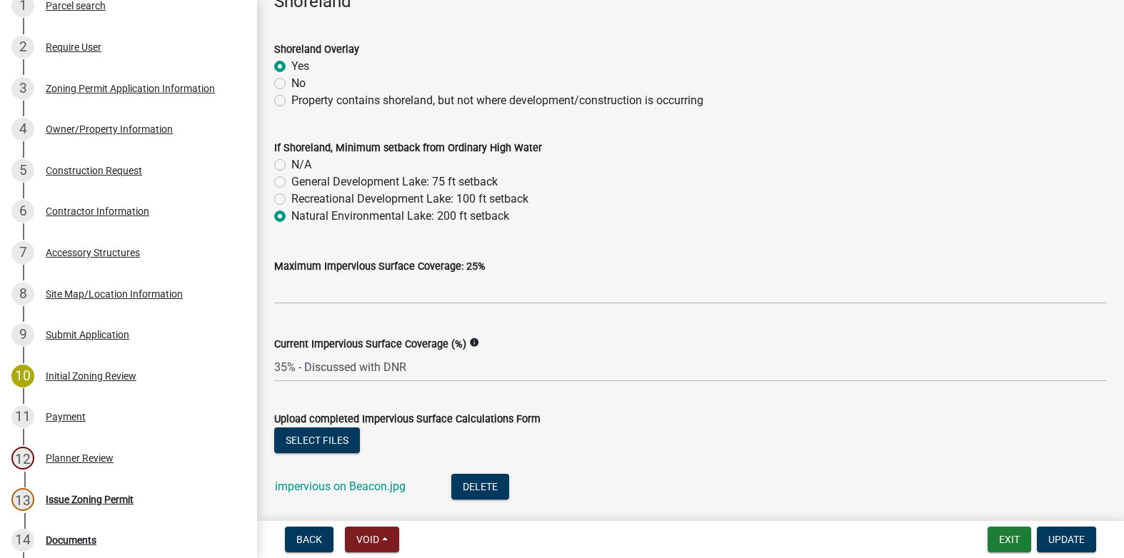
scroll to position [714, 0]
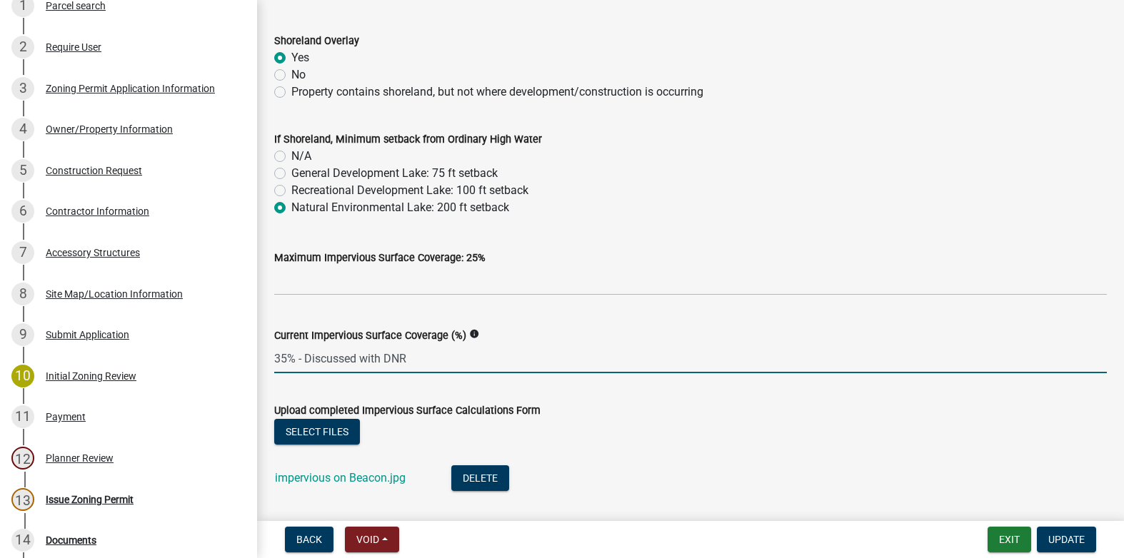
click at [438, 361] on input "35% - Discussed with DNR" at bounding box center [690, 358] width 832 height 29
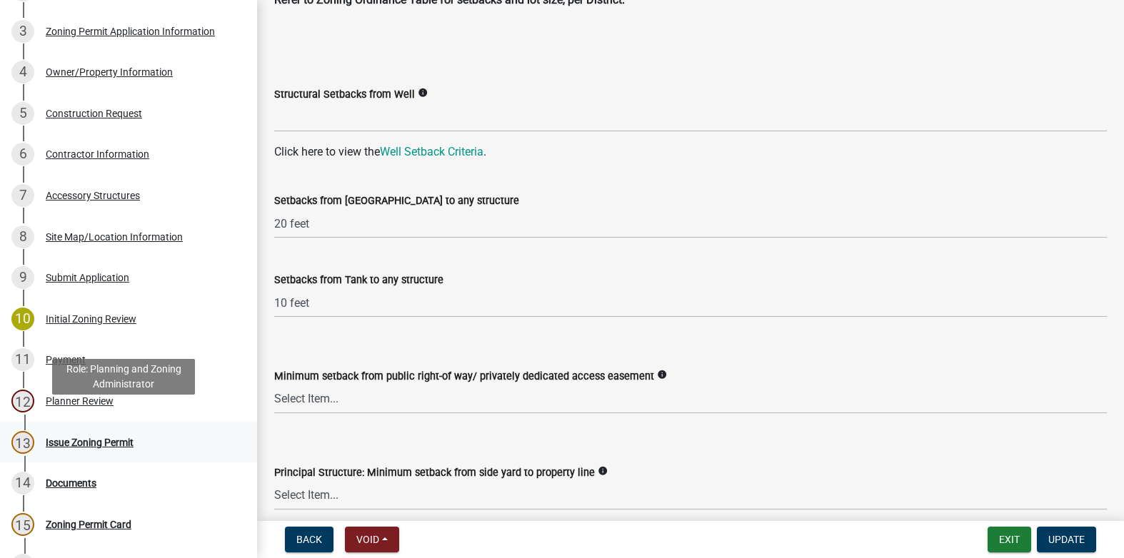
scroll to position [503, 0]
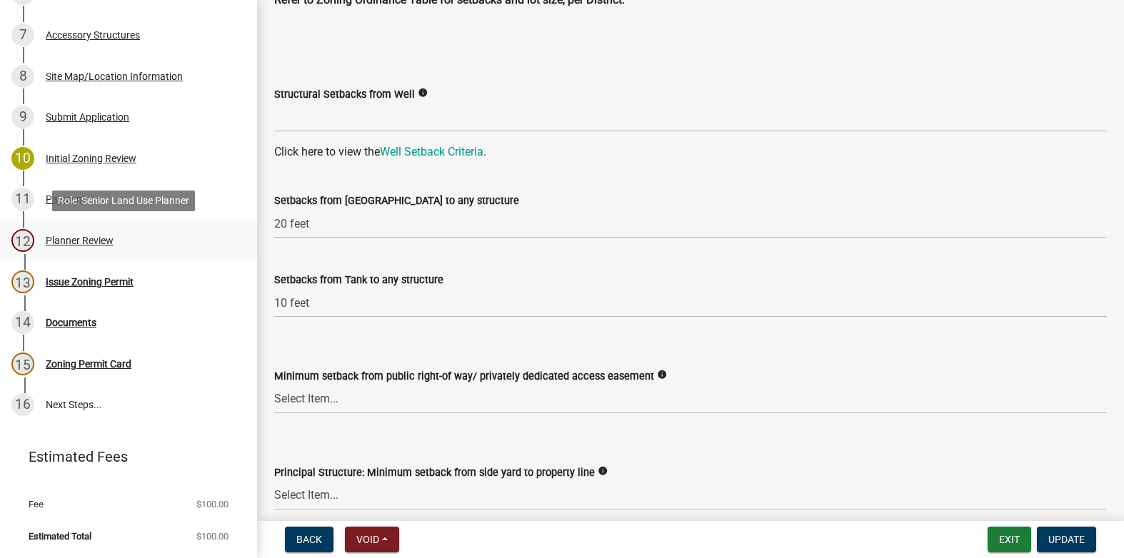
click at [64, 239] on div "Planner Review" at bounding box center [80, 241] width 68 height 10
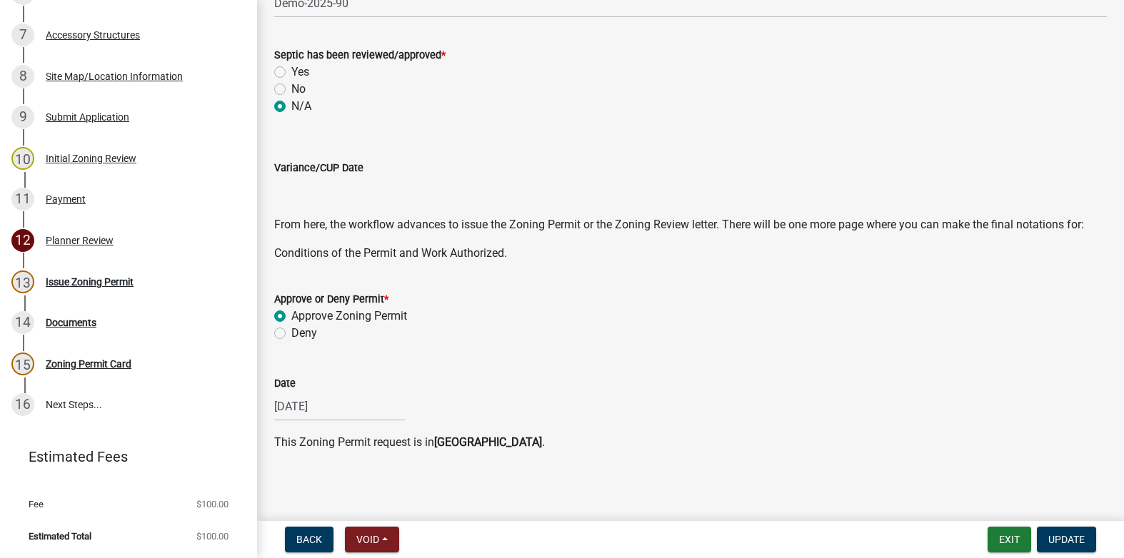
scroll to position [545, 0]
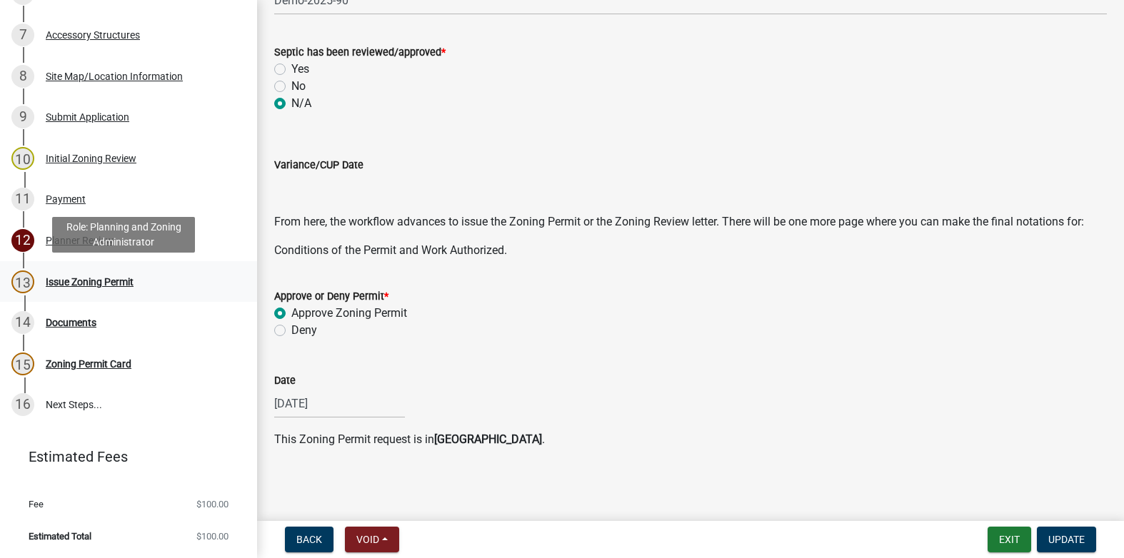
click at [101, 278] on div "Issue Zoning Permit" at bounding box center [90, 282] width 88 height 10
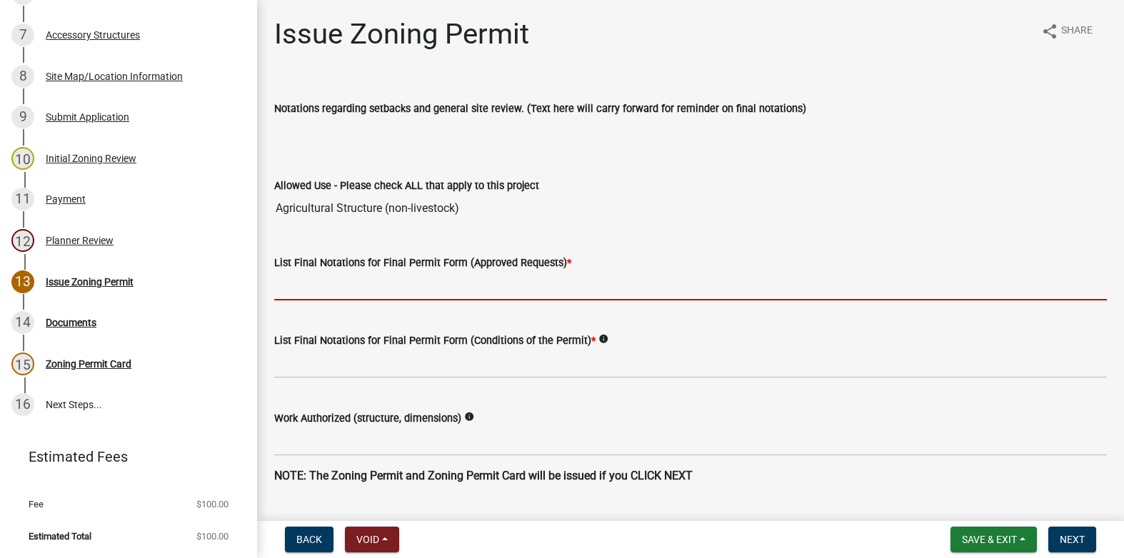
click at [338, 288] on input "List Final Notations for Final Permit Form (Approved Requests) *" at bounding box center [690, 285] width 832 height 29
paste input "64'x54'x18' work shop, 32'x24'x10' office with 8'x24' porch"
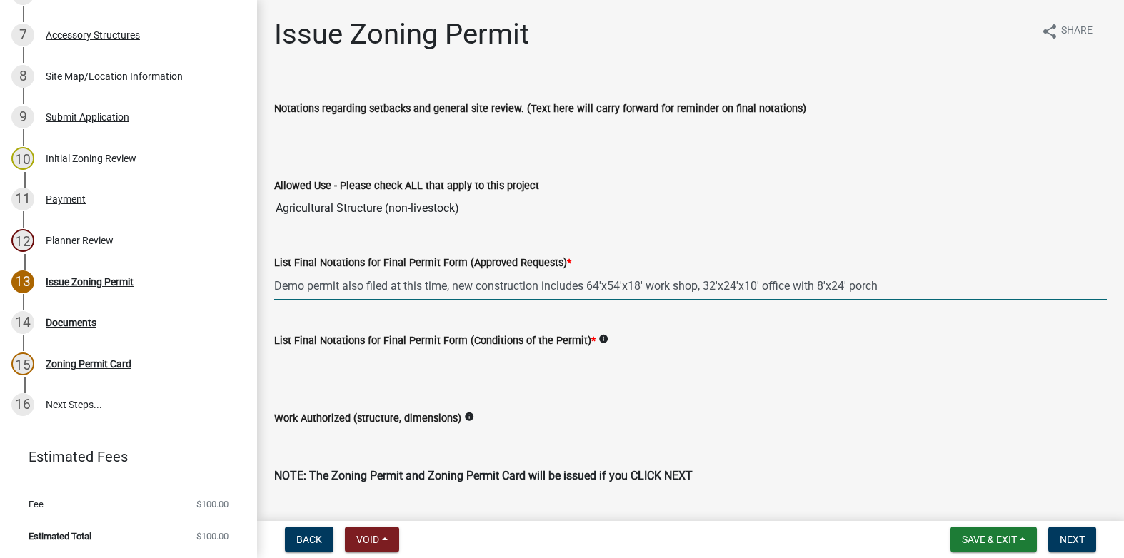
type input "Demo permit also filed at this time, new construction includes 64'x54'x18' work…"
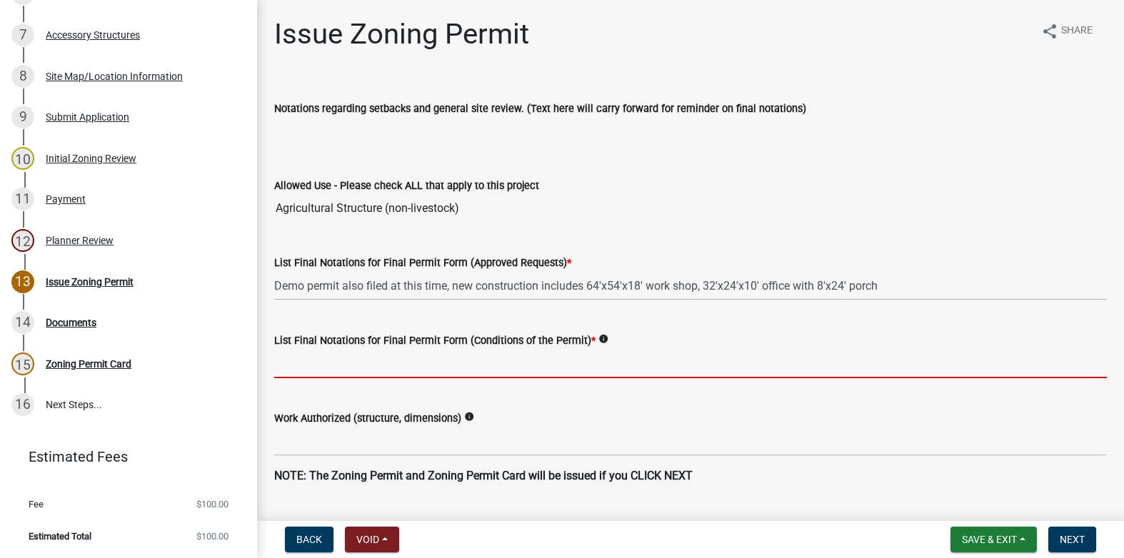
click at [401, 364] on input "List Final Notations for Final Permit Form (Conditions of the Permit) *" at bounding box center [690, 363] width 832 height 29
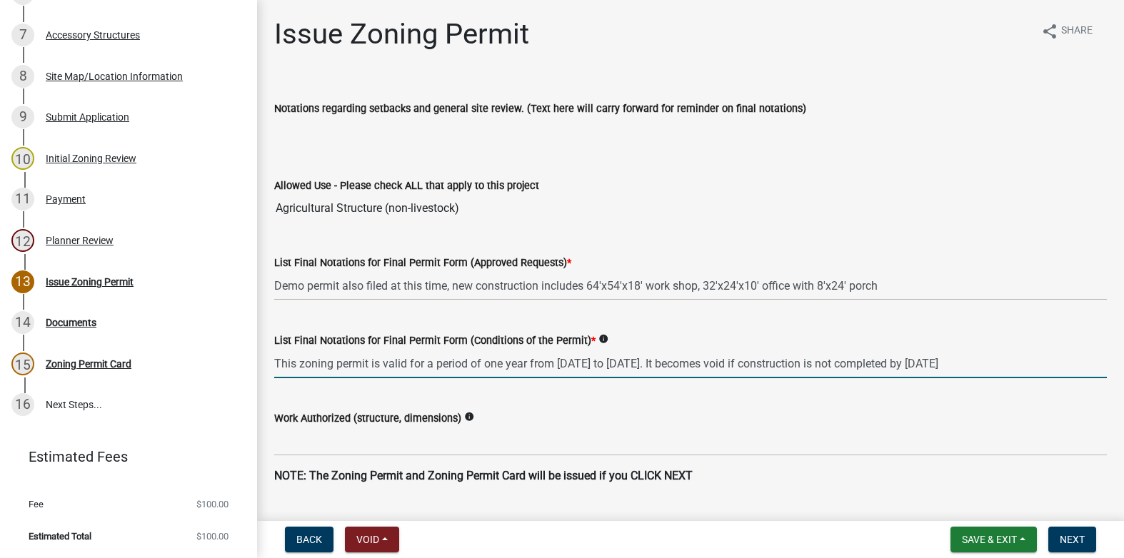
click at [618, 363] on input "This zoning permit is valid for a period of one year from September 16, 2025 to…" at bounding box center [690, 363] width 832 height 29
click at [739, 364] on input "This zoning permit is valid for a period of one year from September 19, 2025 to…" at bounding box center [690, 363] width 832 height 29
click at [899, 351] on input "This zoning permit is valid for a period of one year from September 19, 2025 to…" at bounding box center [690, 363] width 832 height 29
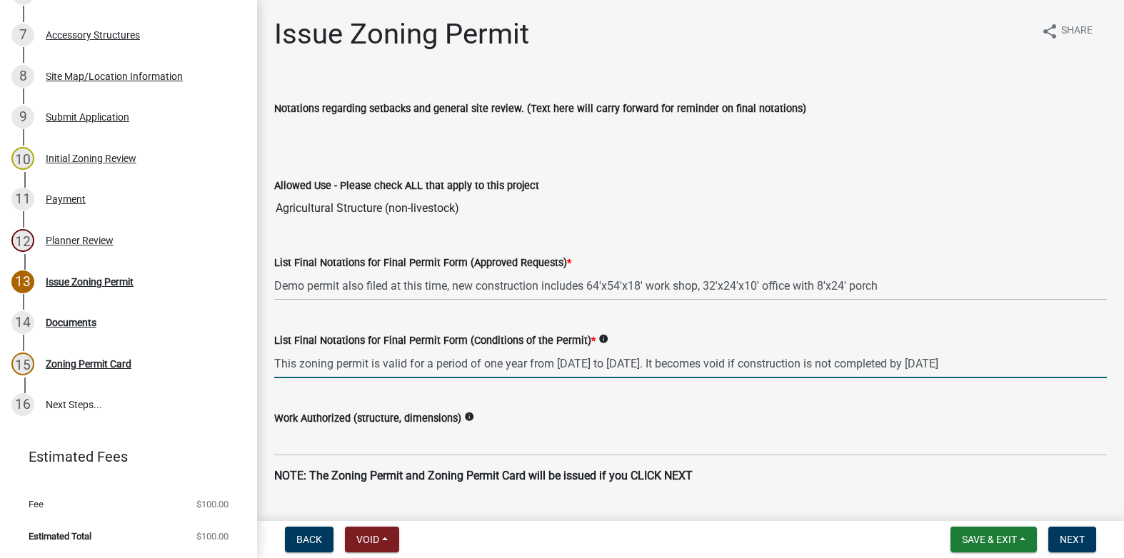
scroll to position [0, 50]
click at [1057, 363] on input "This zoning permit is valid for a period of one year from September 19, 2025 to…" at bounding box center [690, 363] width 832 height 29
type input "This zoning permit is valid for a period of one year from September 19, 2025 to…"
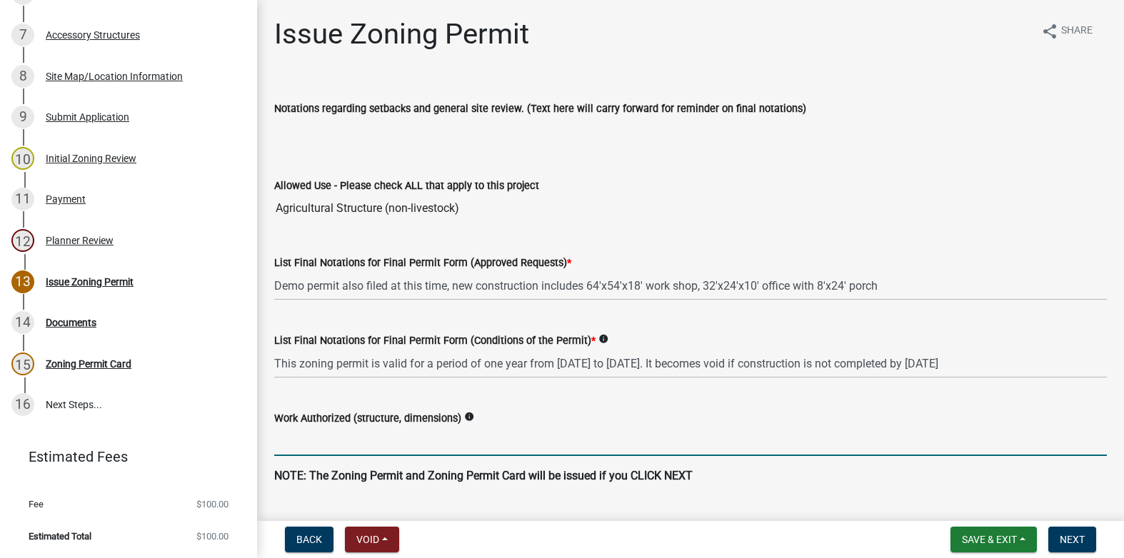
scroll to position [0, 0]
click at [342, 447] on input "Work Authorized (structure, dimensions)" at bounding box center [690, 441] width 832 height 29
paste input "64'x54'x18' work shop, 32'x24'x10' office with 8'x24' porch"
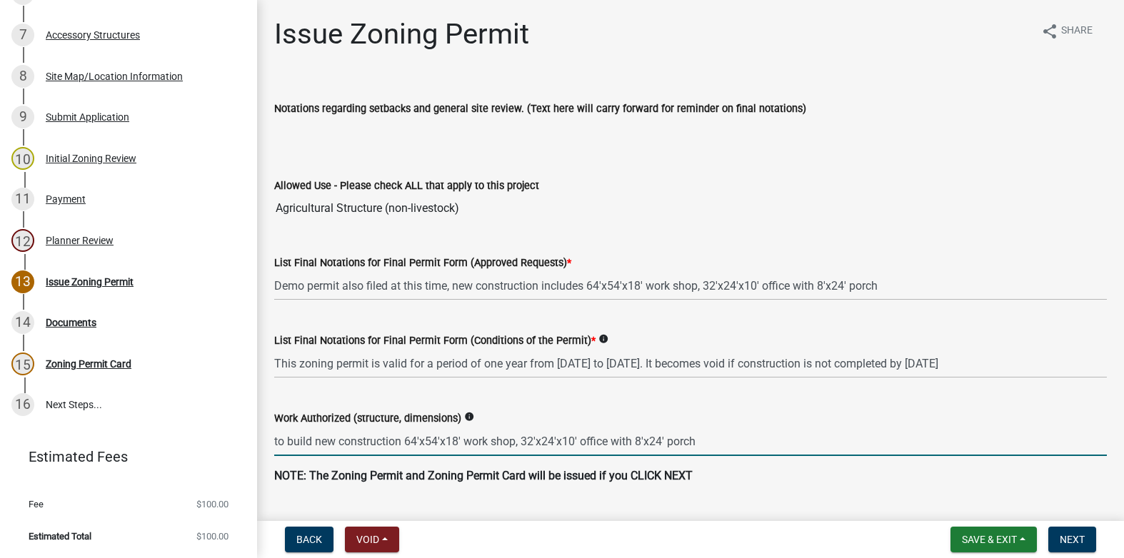
scroll to position [36, 0]
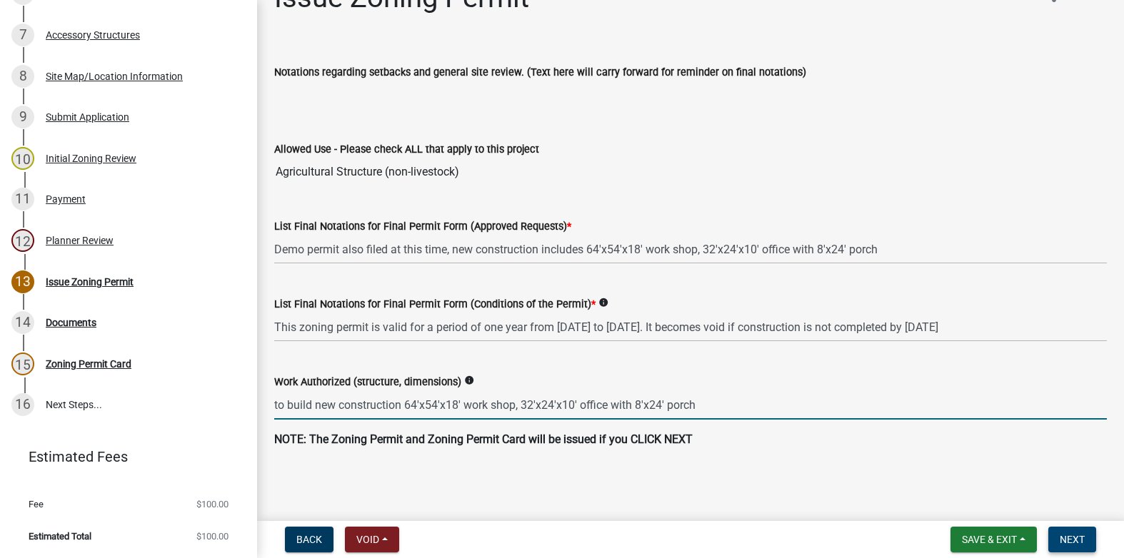
type input "to build new construction 64'x54'x18' work shop, 32'x24'x10' office with 8'x24'…"
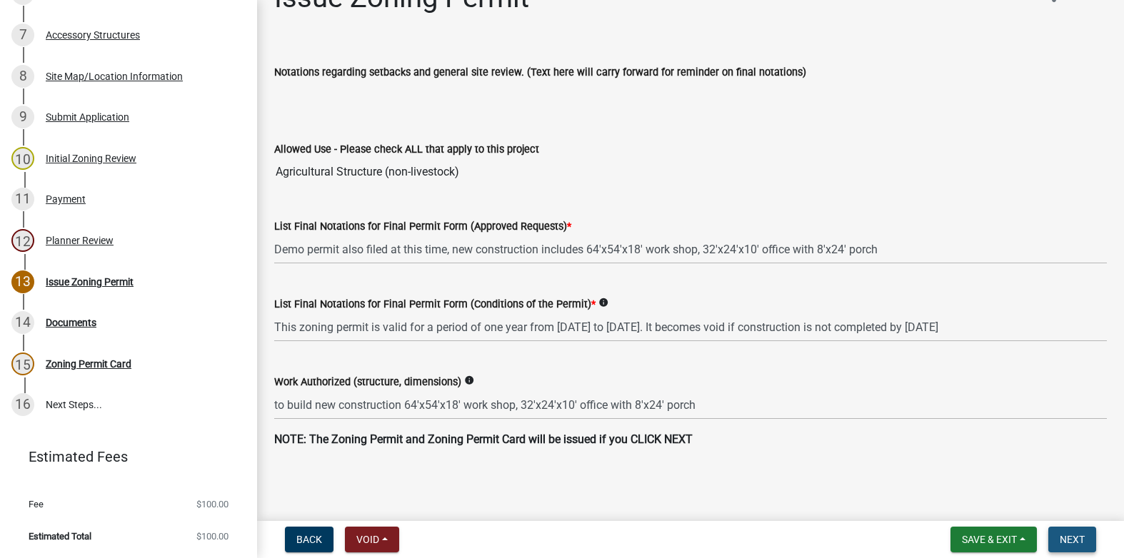
click at [1068, 541] on span "Next" at bounding box center [1071, 539] width 25 height 11
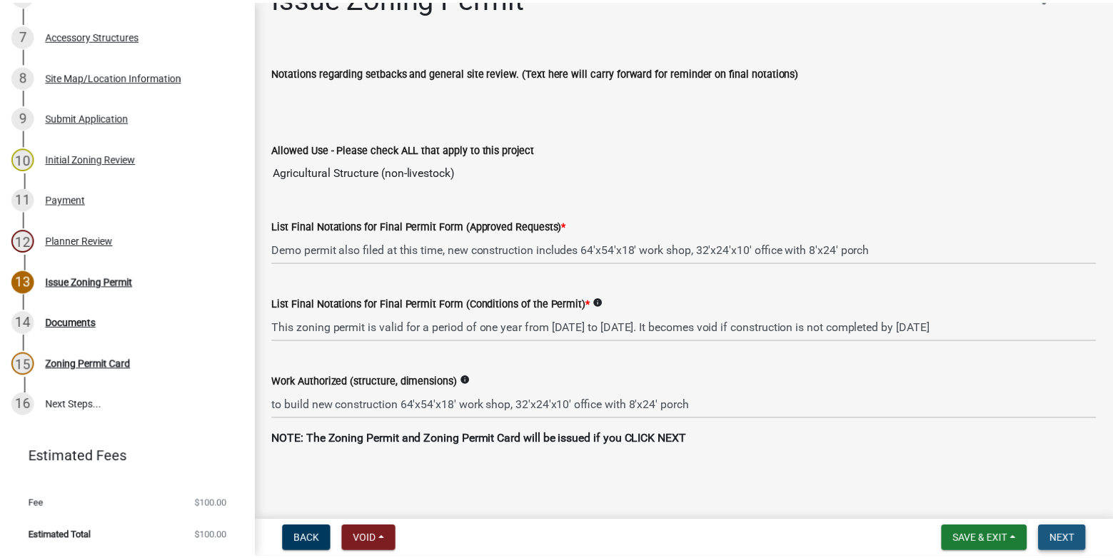
scroll to position [0, 0]
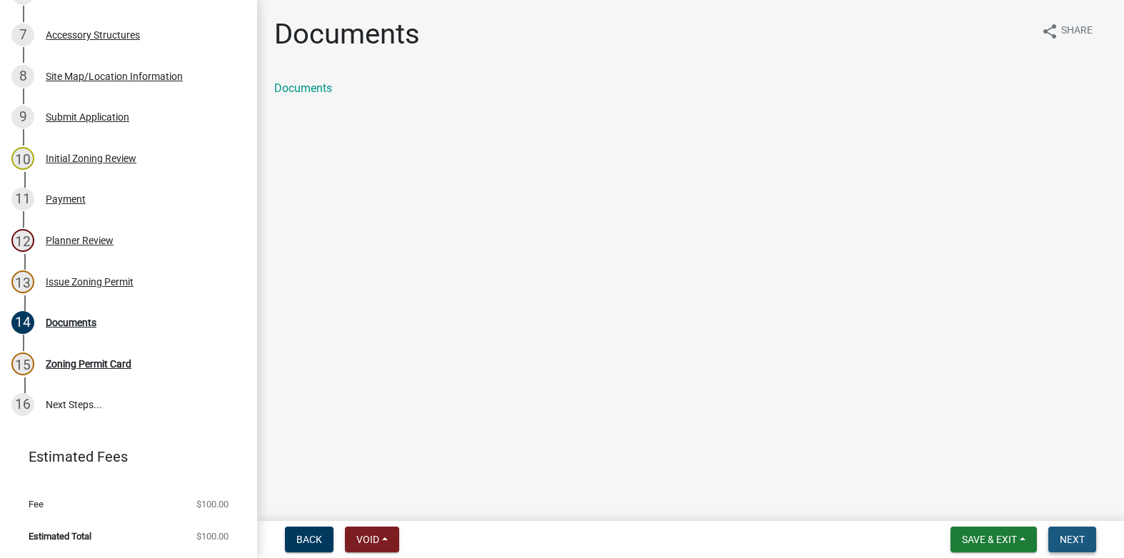
click at [1071, 545] on span "Next" at bounding box center [1071, 539] width 25 height 11
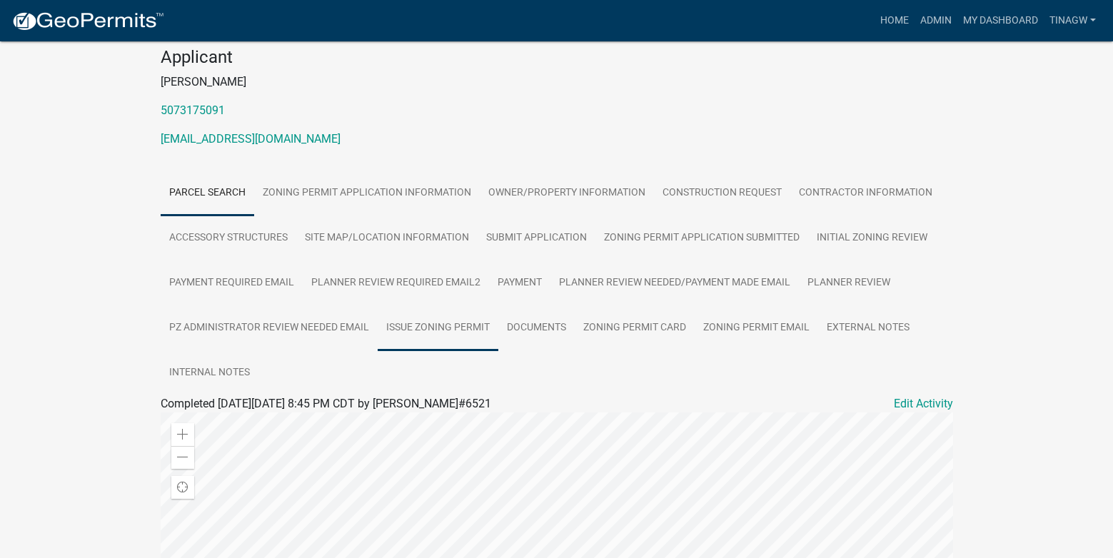
scroll to position [143, 0]
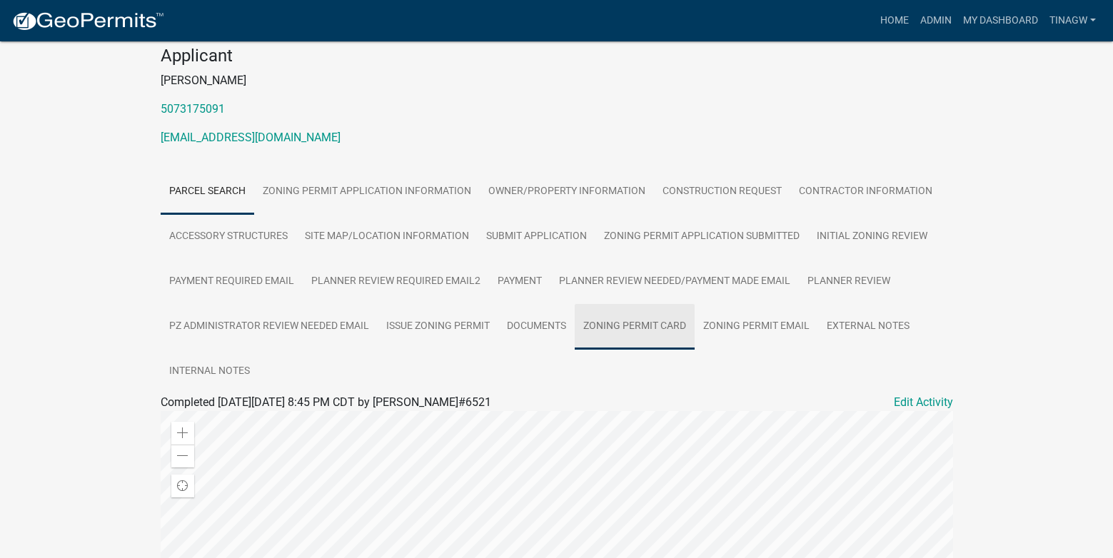
click at [633, 326] on link "Zoning Permit Card" at bounding box center [635, 327] width 120 height 46
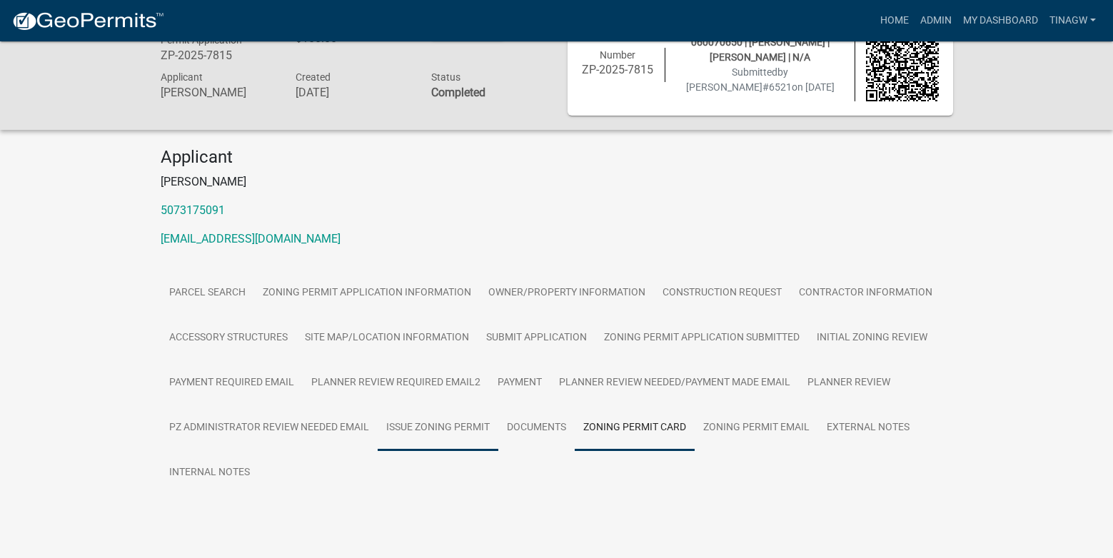
scroll to position [73, 0]
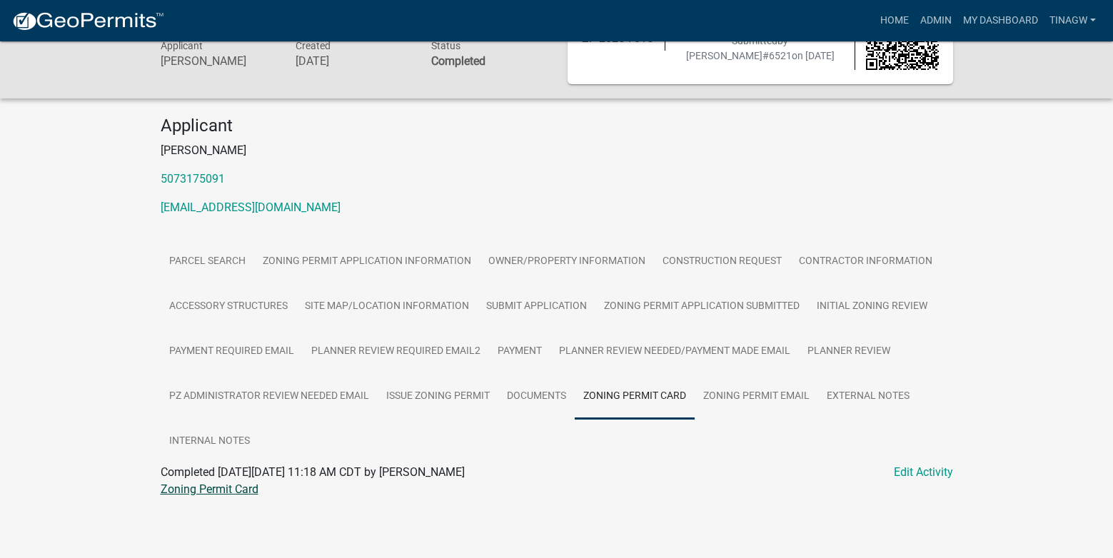
click at [219, 489] on link "Zoning Permit Card" at bounding box center [210, 490] width 98 height 14
click at [468, 396] on link "Issue Zoning Permit" at bounding box center [438, 397] width 121 height 46
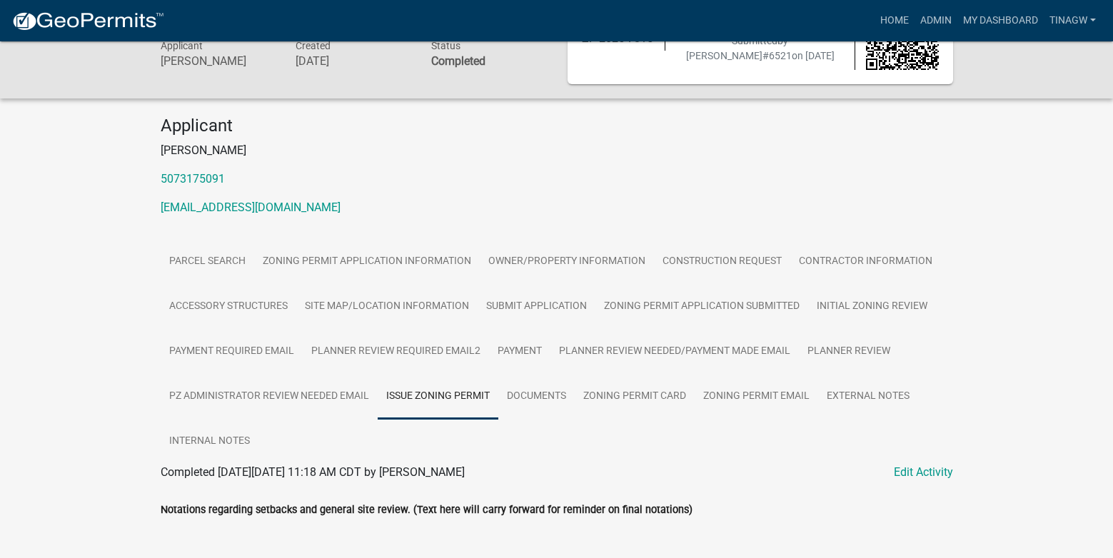
click at [579, 453] on ul "Parcel search Zoning Permit Application Information Owner/Property Information …" at bounding box center [557, 351] width 792 height 225
click at [537, 396] on link "Documents" at bounding box center [536, 397] width 76 height 46
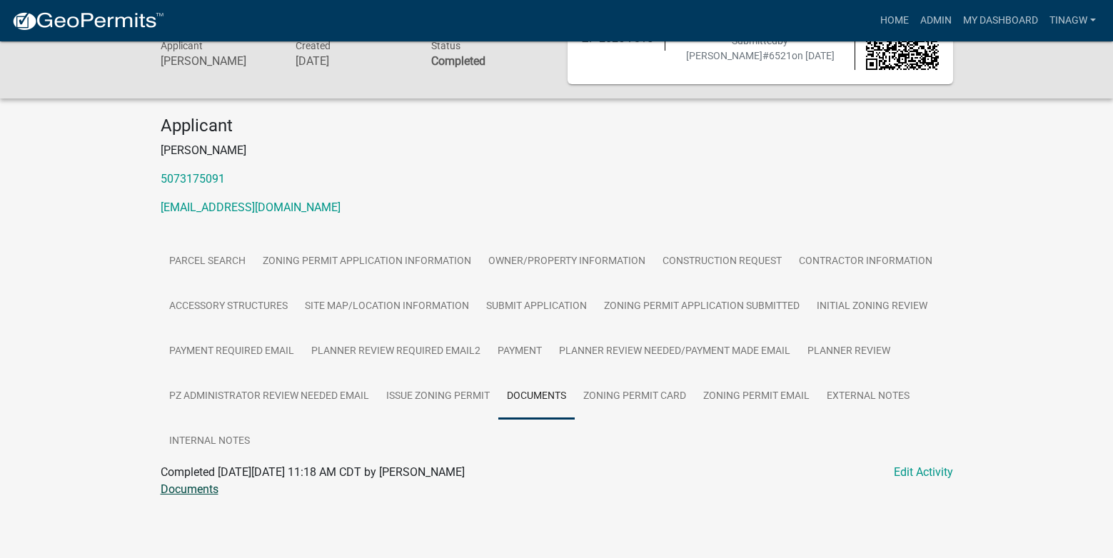
click at [181, 490] on link "Documents" at bounding box center [190, 490] width 58 height 14
